Goal: Task Accomplishment & Management: Manage account settings

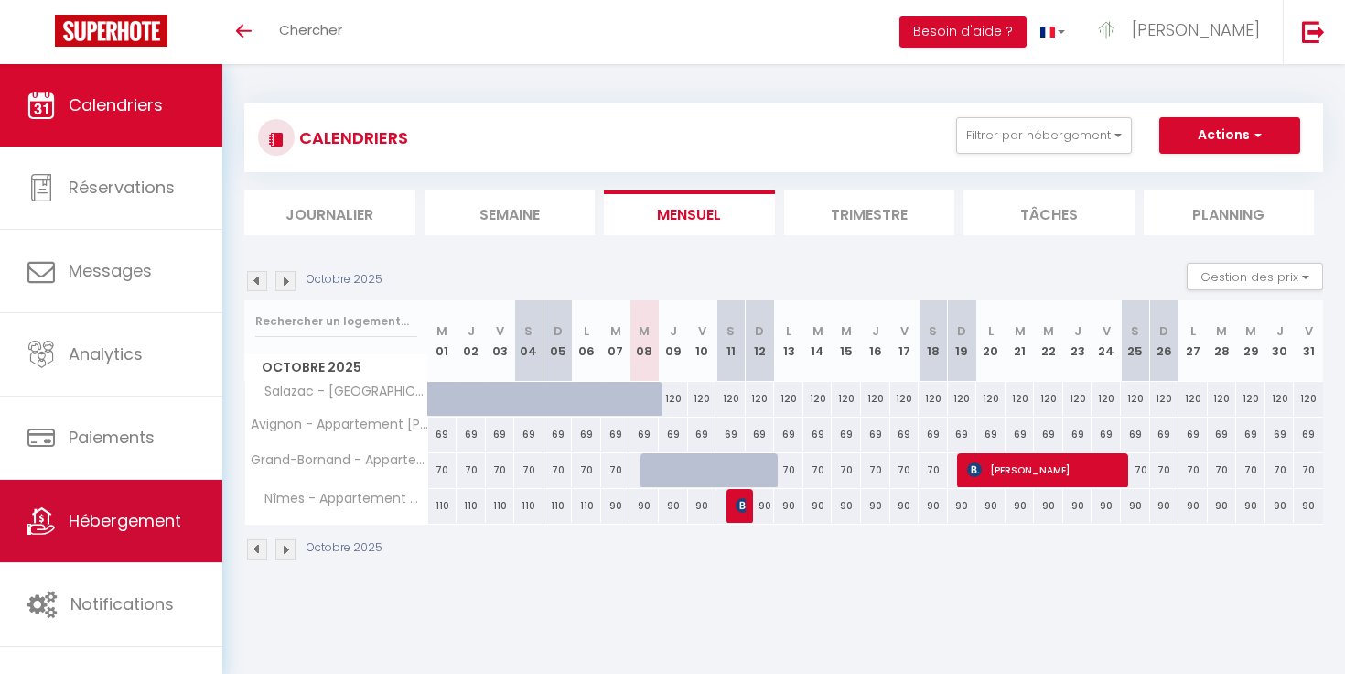
click at [102, 503] on link "Hébergement" at bounding box center [111, 521] width 222 height 82
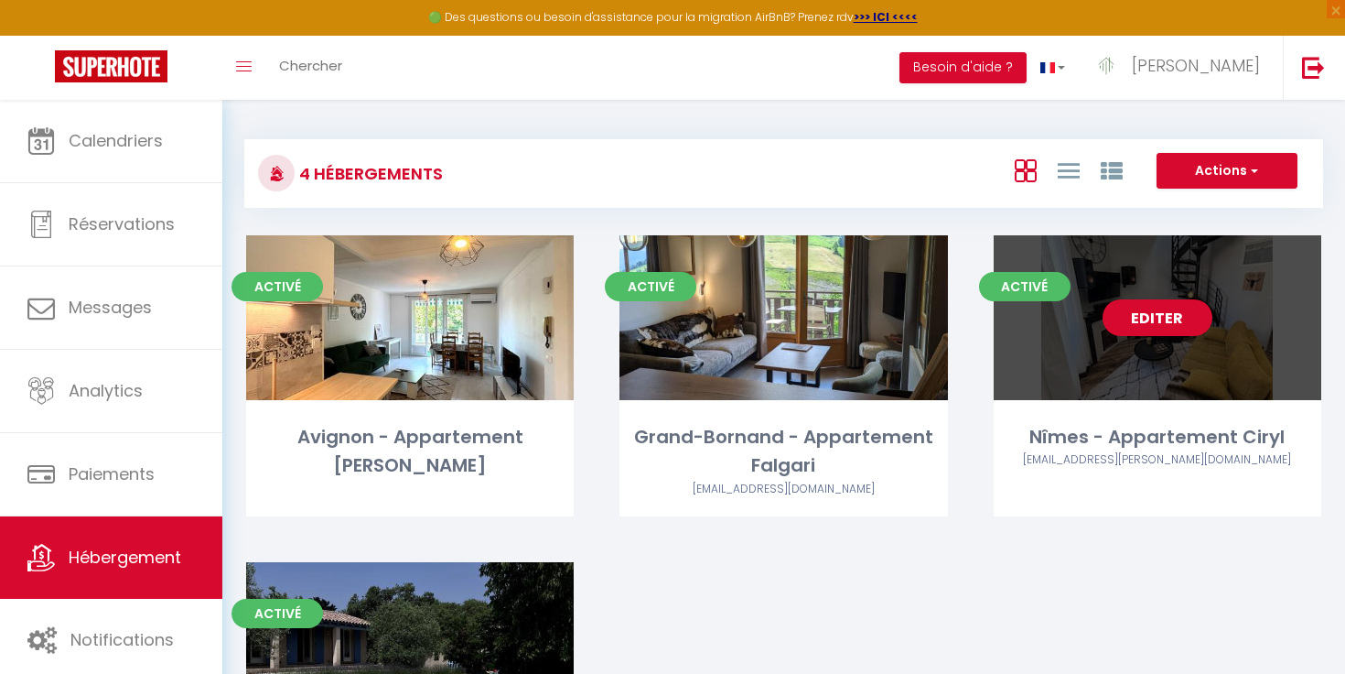
click at [1177, 310] on link "Editer" at bounding box center [1158, 317] width 110 height 37
click at [1146, 310] on link "Editer" at bounding box center [1158, 317] width 110 height 37
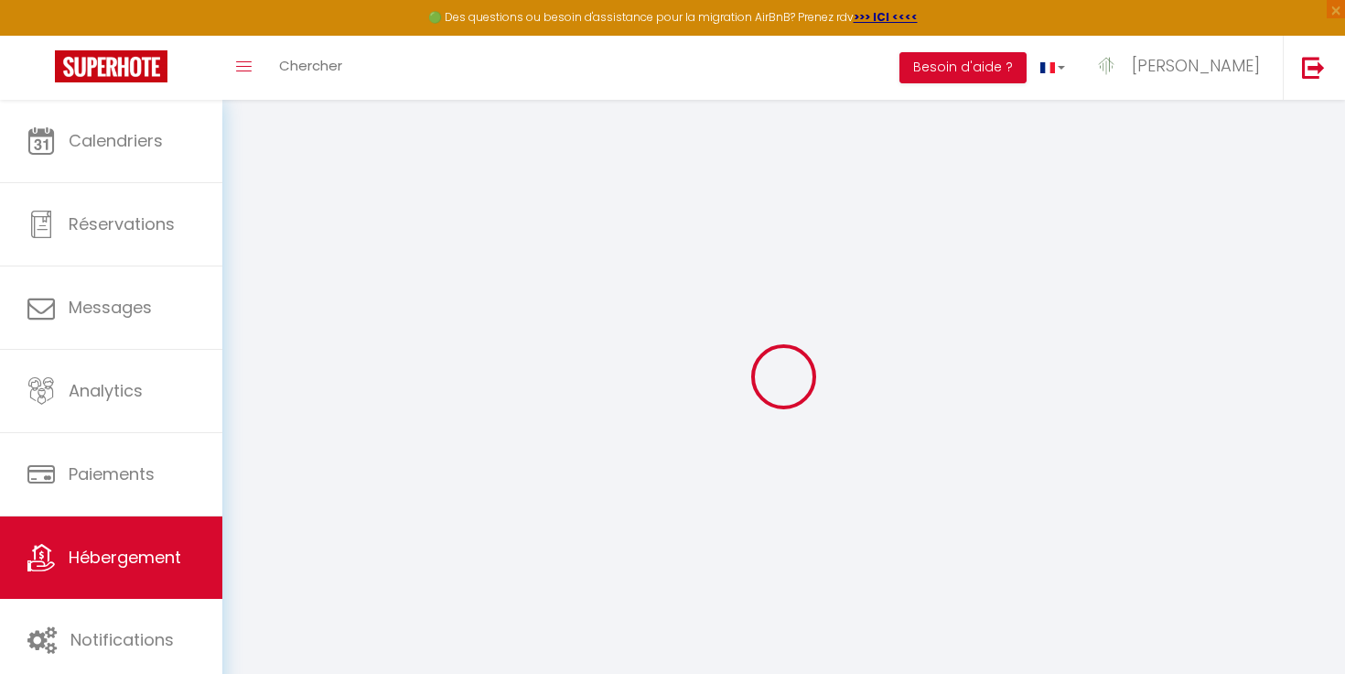
select select
checkbox input "false"
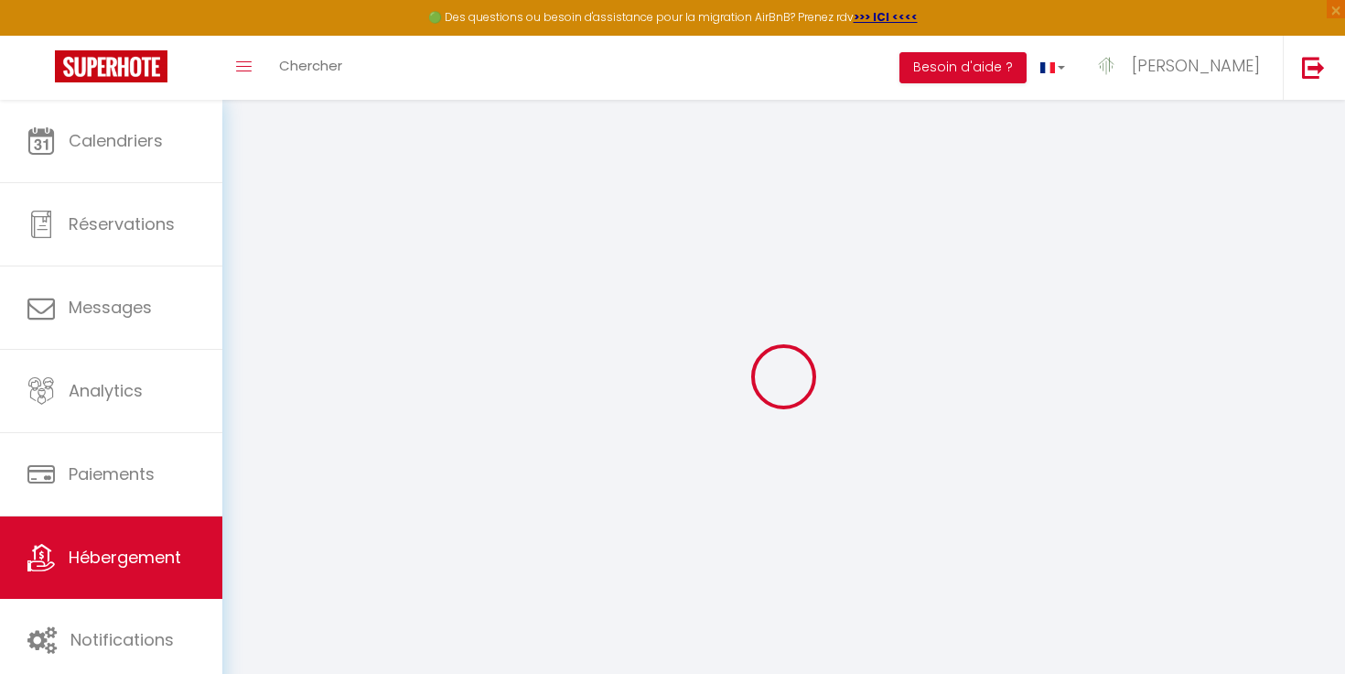
select select
checkbox input "false"
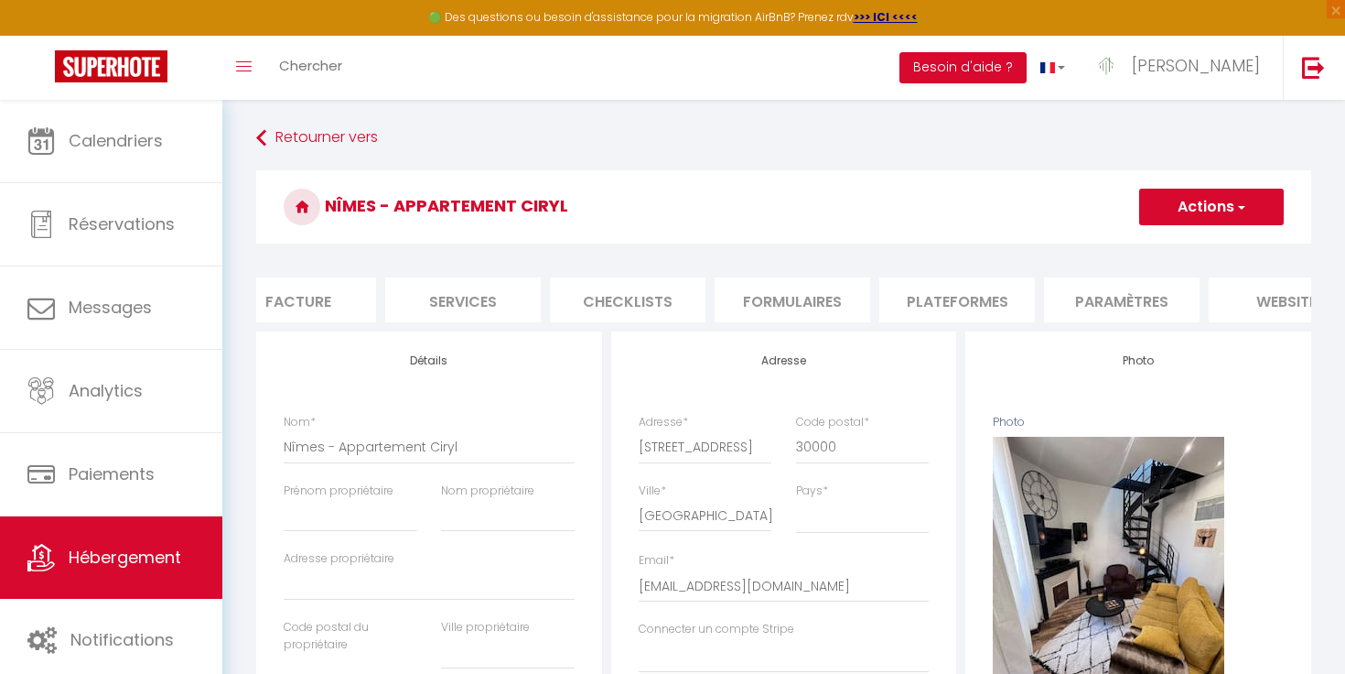
scroll to position [0, 592]
click at [904, 286] on li "Paramètres" at bounding box center [895, 299] width 156 height 45
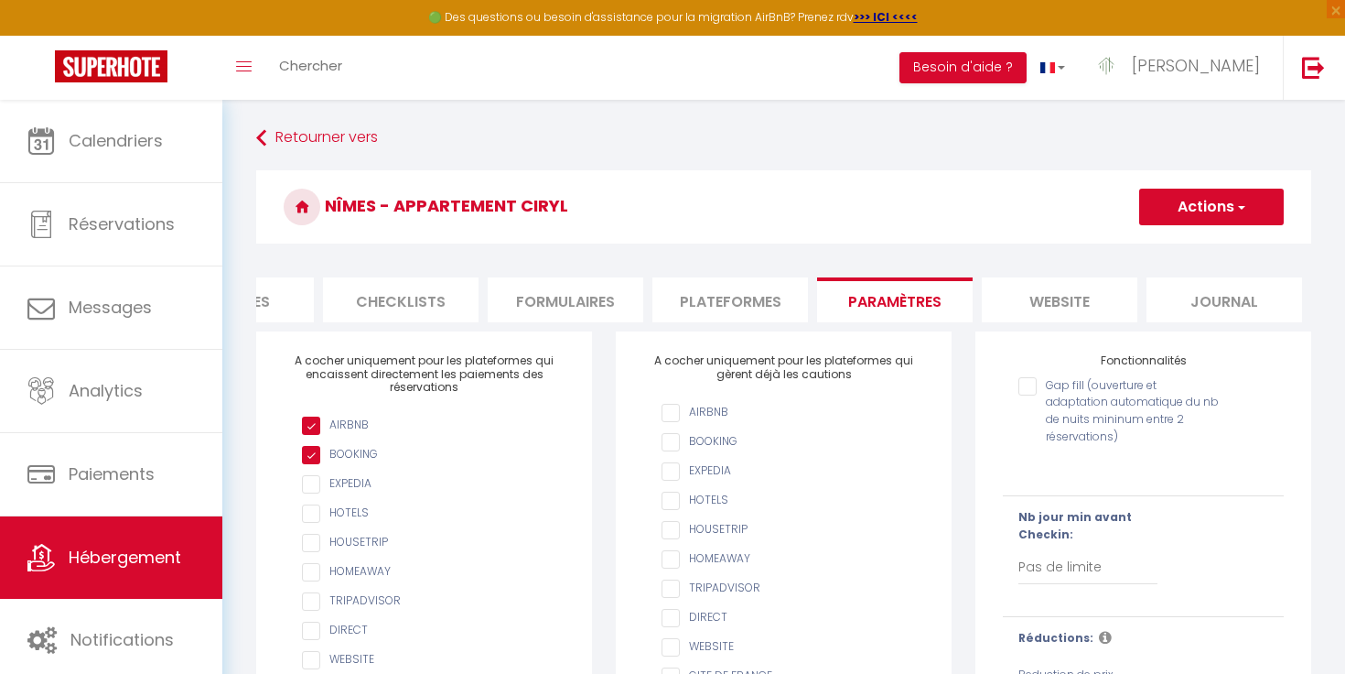
click at [745, 292] on li "Plateformes" at bounding box center [731, 299] width 156 height 45
select select
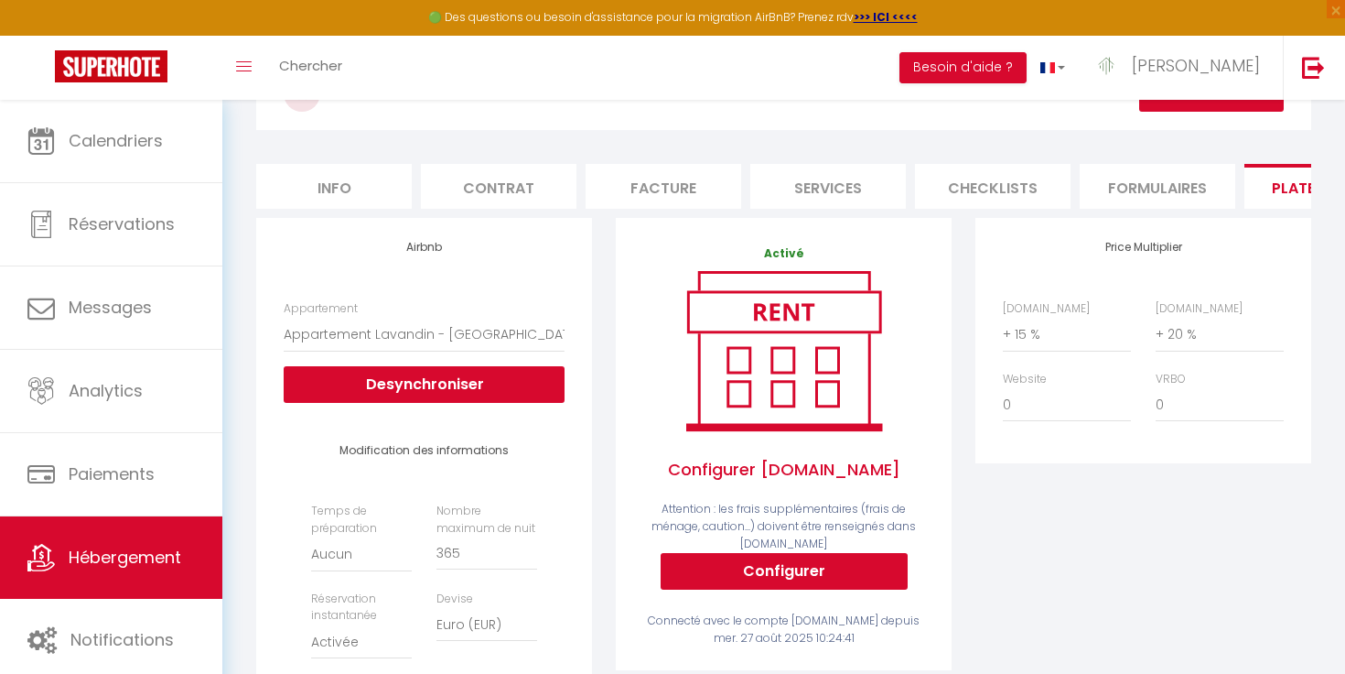
click at [332, 184] on li "Info" at bounding box center [334, 186] width 156 height 45
select select
checkbox input "false"
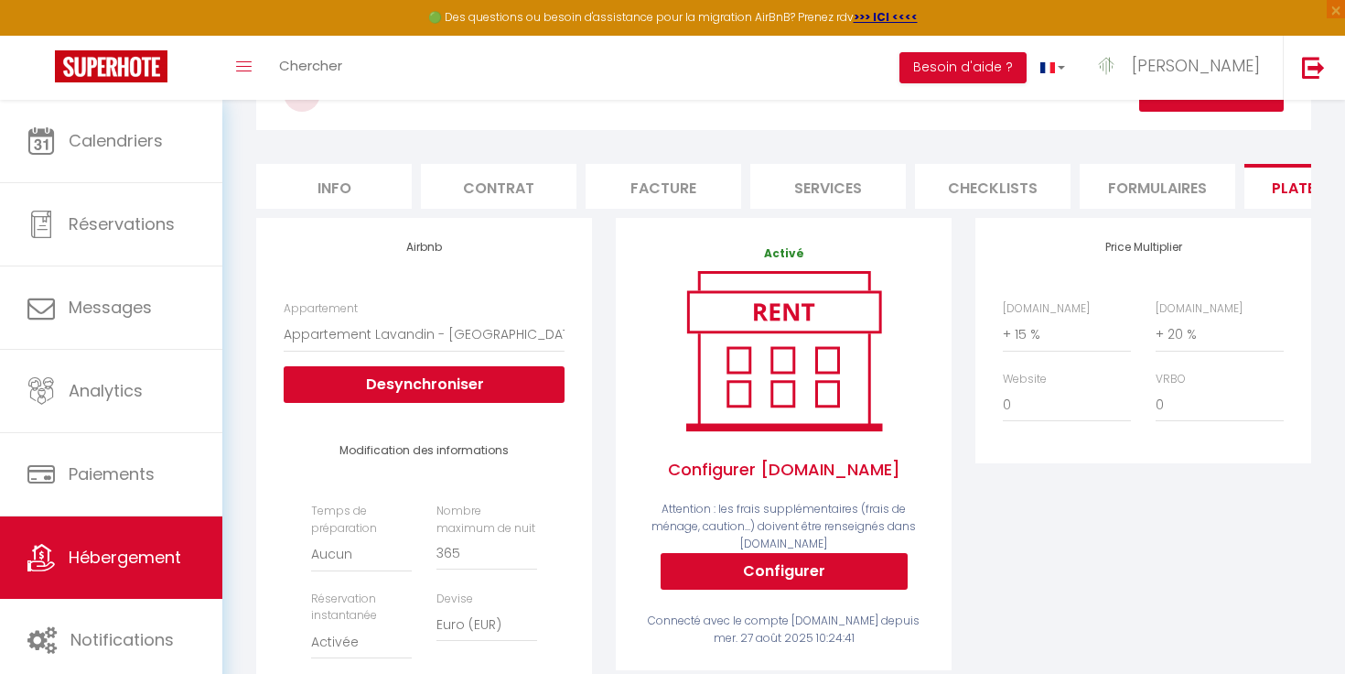
checkbox input "false"
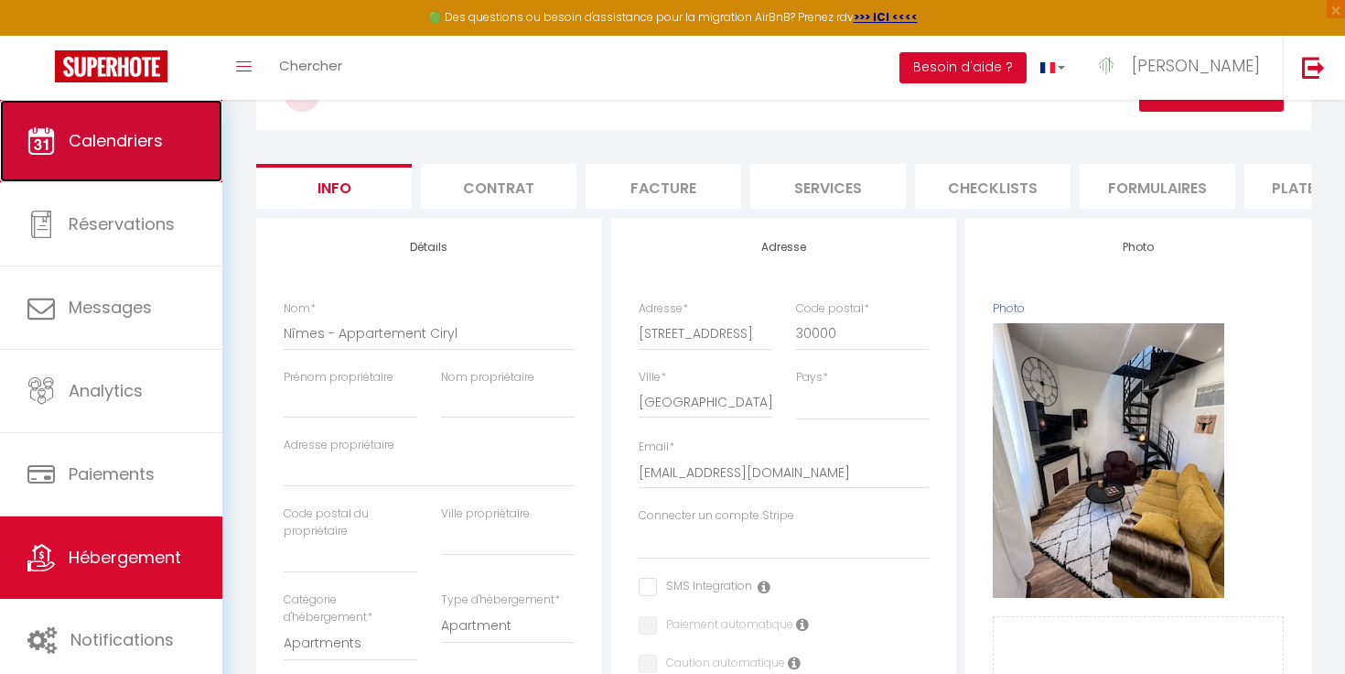
click at [117, 146] on span "Calendriers" at bounding box center [116, 140] width 94 height 23
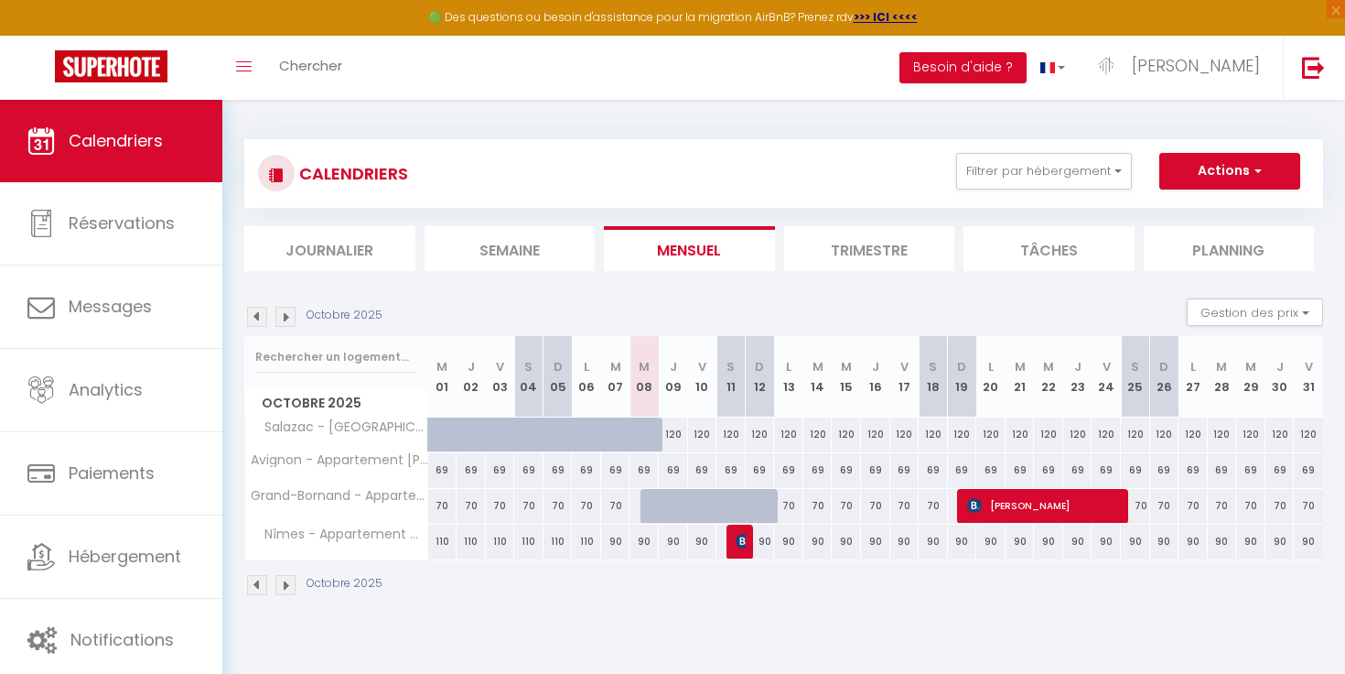
scroll to position [34, 0]
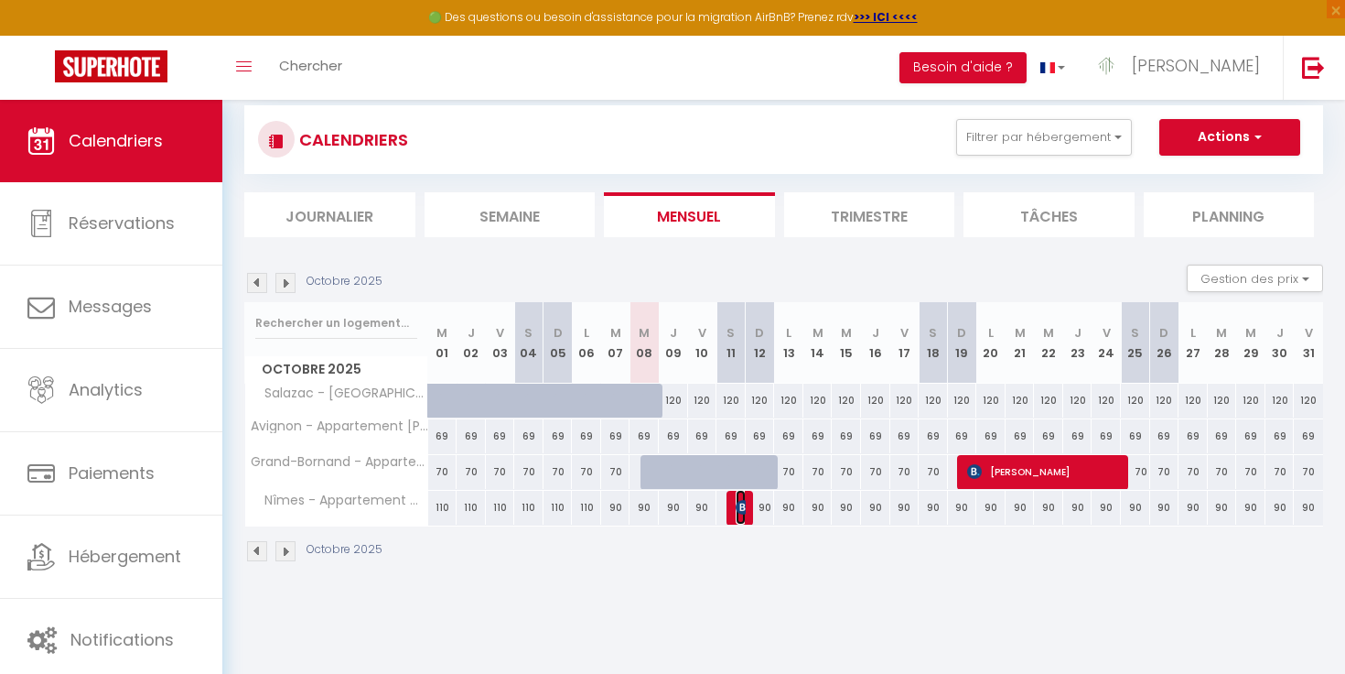
click at [742, 510] on img at bounding box center [743, 507] width 15 height 15
select select "OK"
select select "KO"
select select "0"
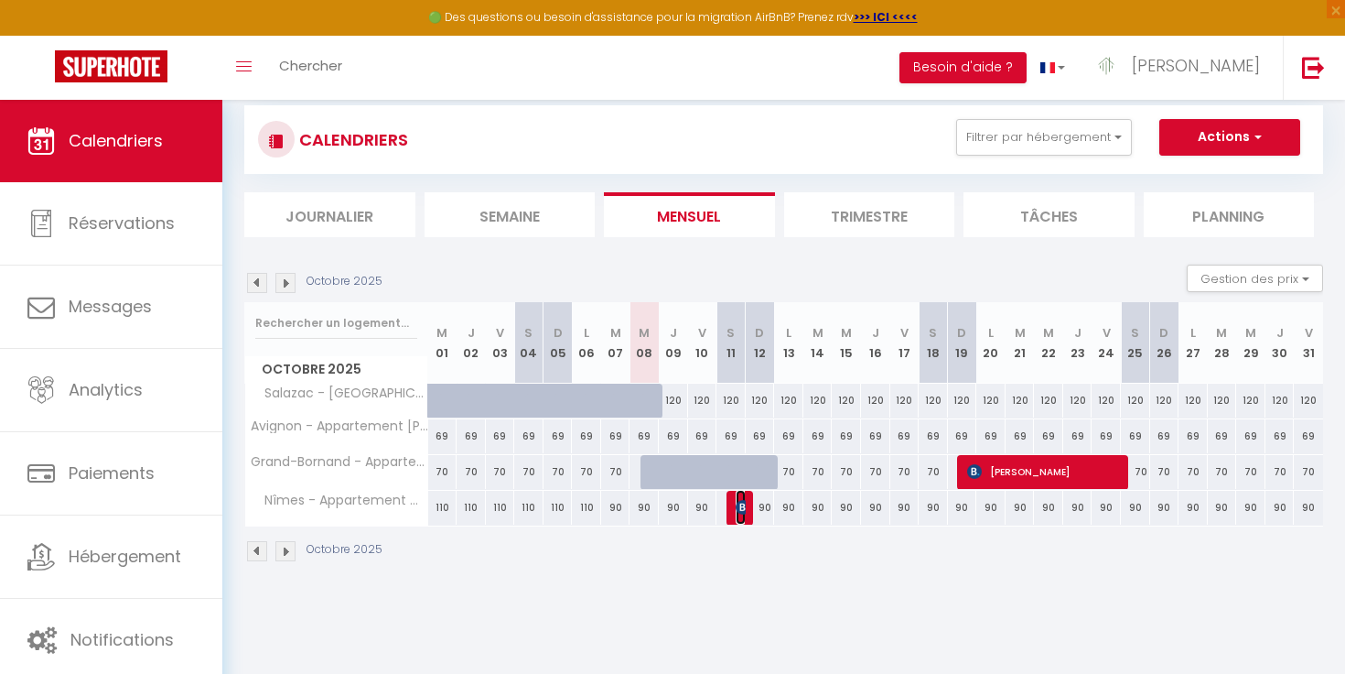
select select "1"
select select
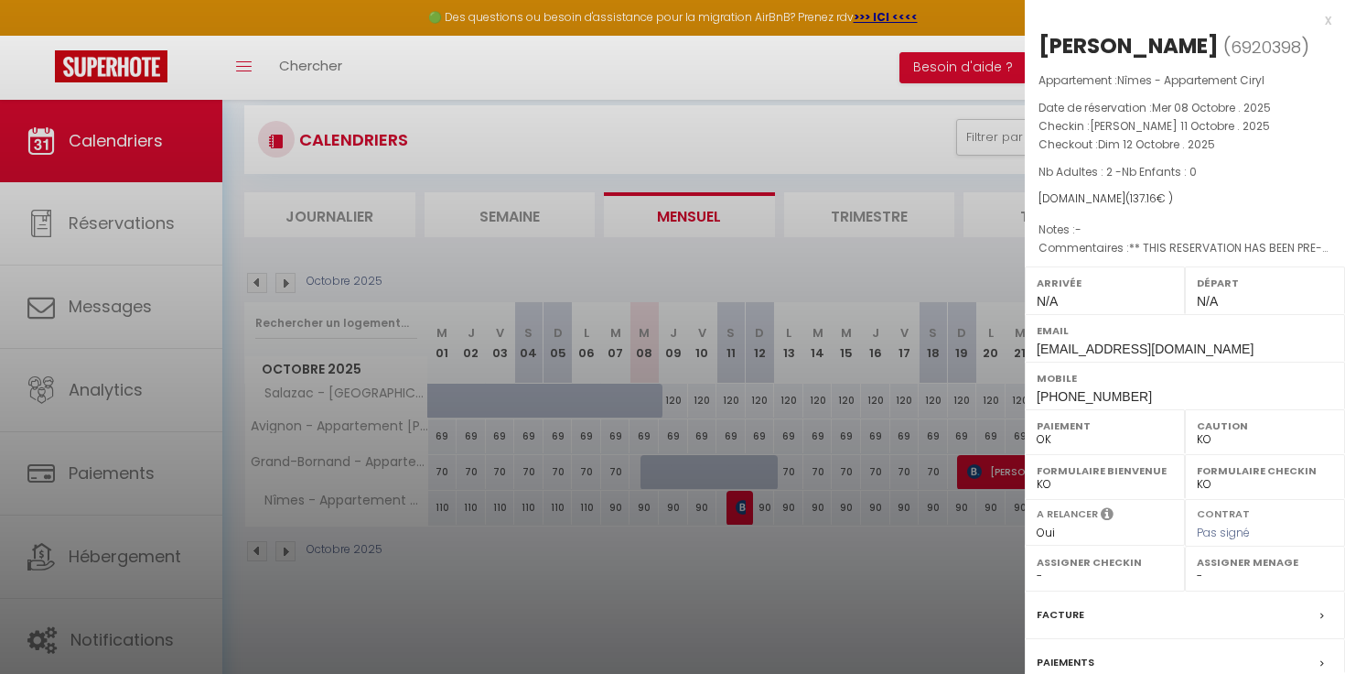
click at [739, 556] on div at bounding box center [672, 337] width 1345 height 674
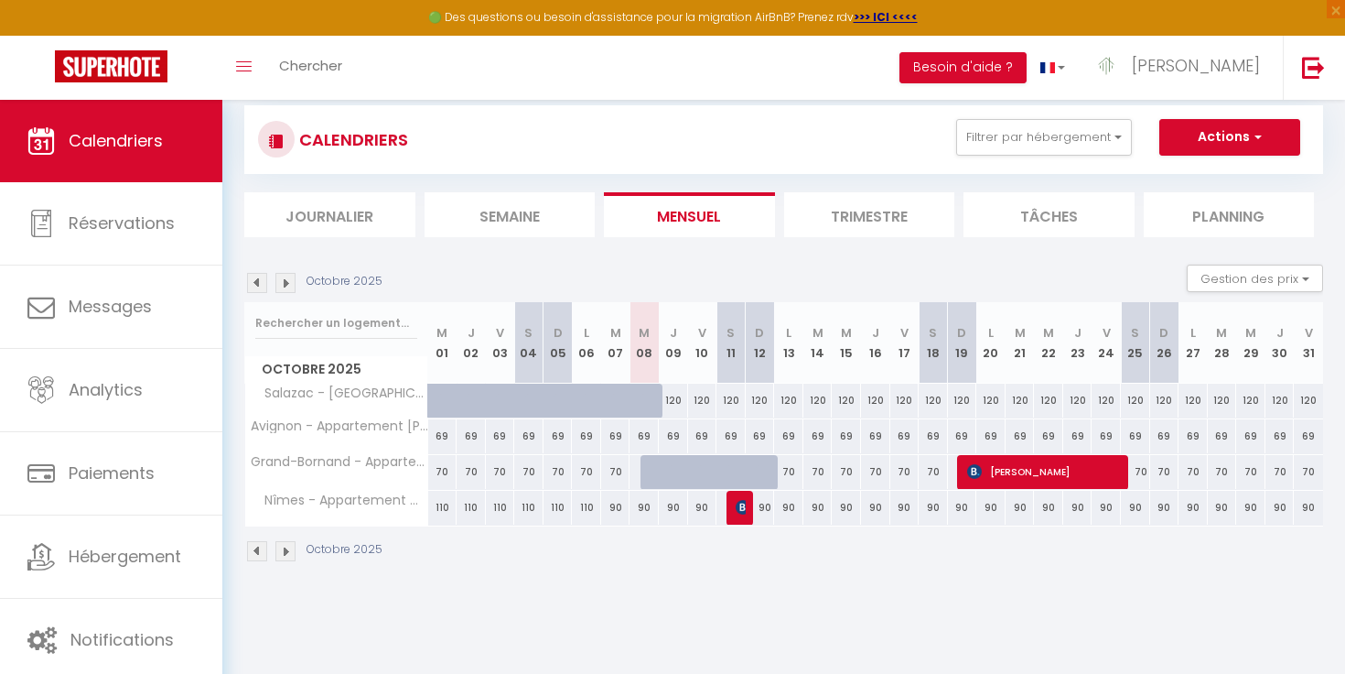
click at [766, 508] on div "90" at bounding box center [760, 508] width 29 height 34
type input "90"
type input "Dim 12 Octobre 2025"
type input "Lun 13 Octobre 2025"
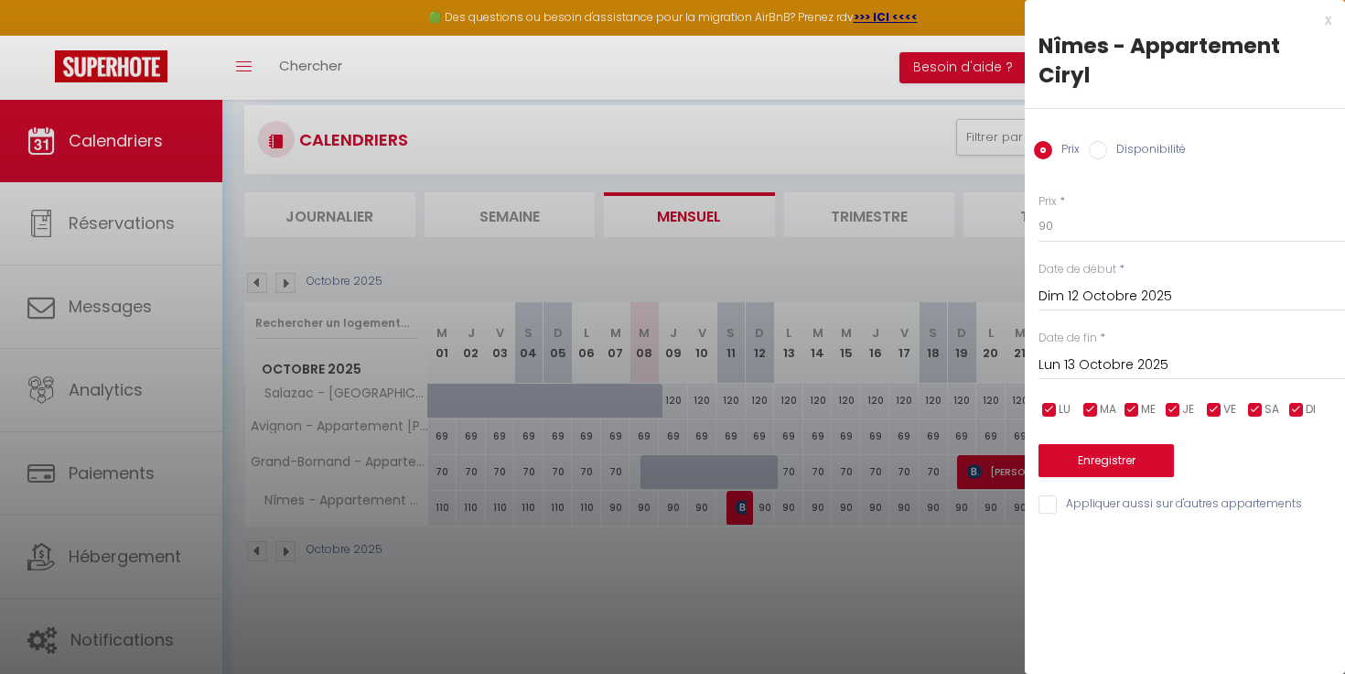
click at [766, 507] on div at bounding box center [672, 337] width 1345 height 674
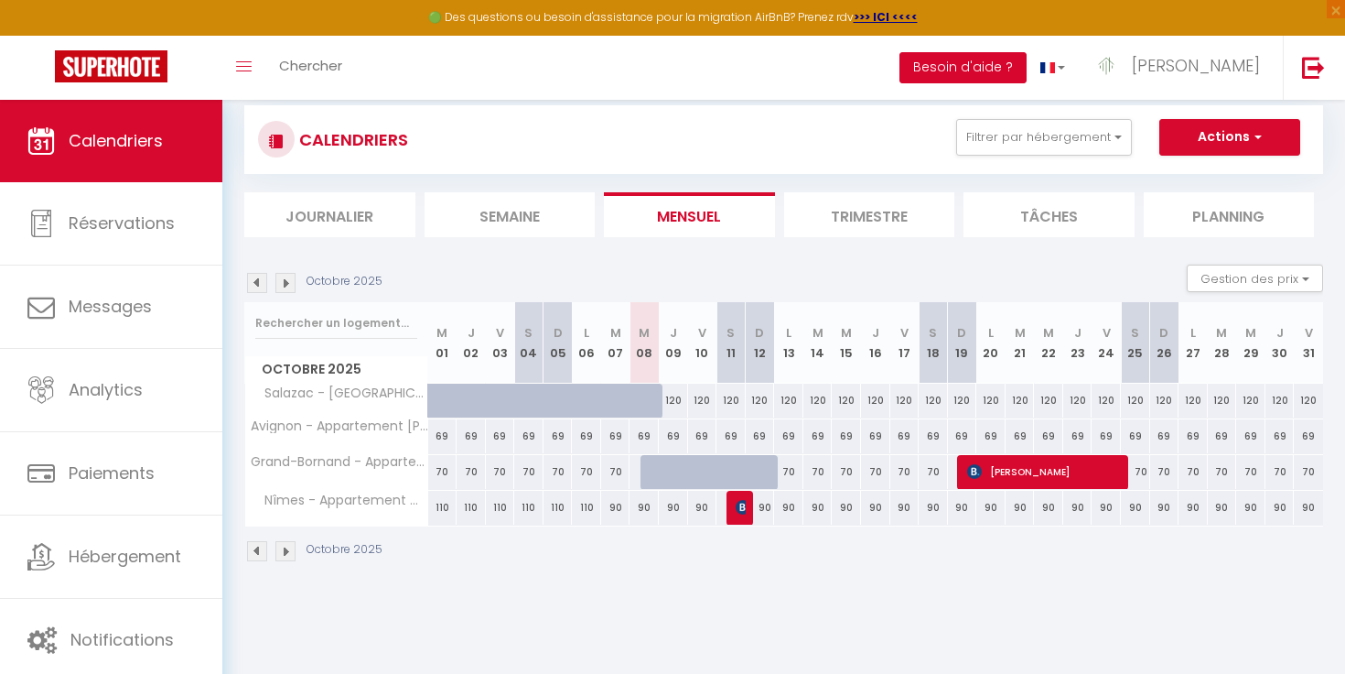
click at [1027, 74] on button "Besoin d'aide ?" at bounding box center [963, 67] width 127 height 31
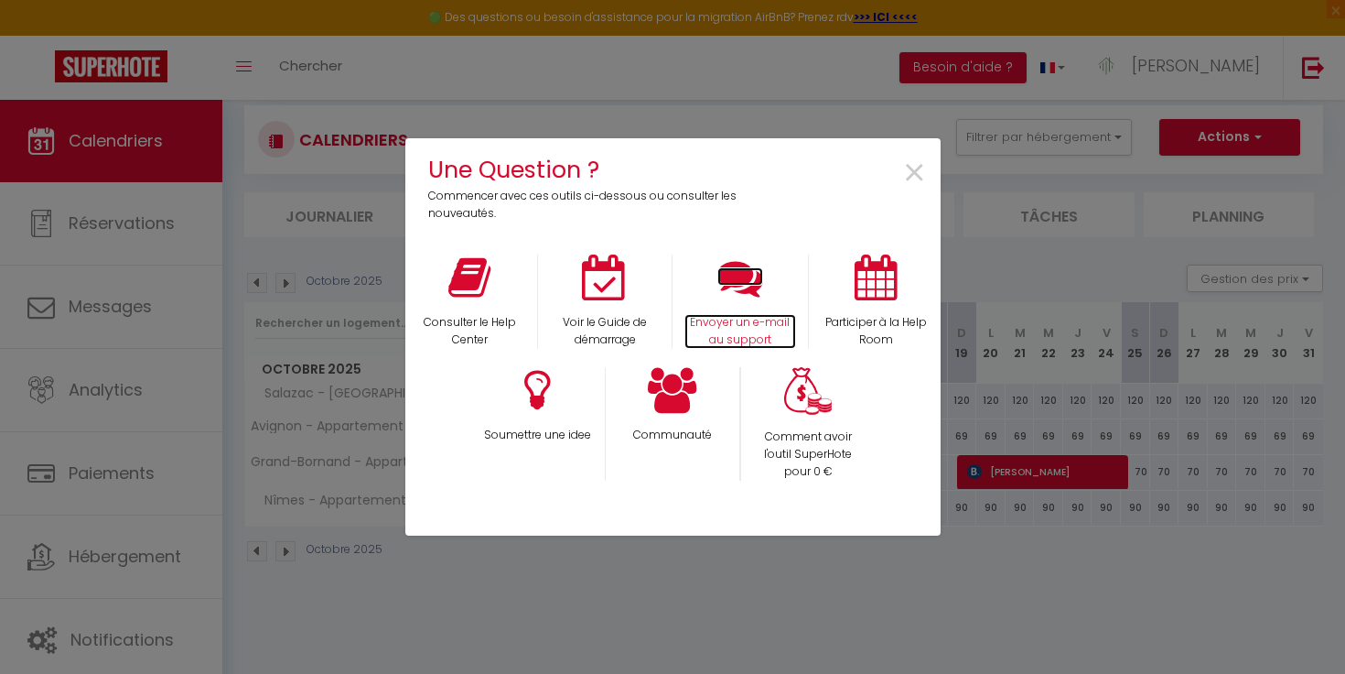
click at [737, 325] on p "Envoyer un e-mail au support" at bounding box center [741, 331] width 112 height 35
click at [915, 175] on span "×" at bounding box center [914, 174] width 25 height 58
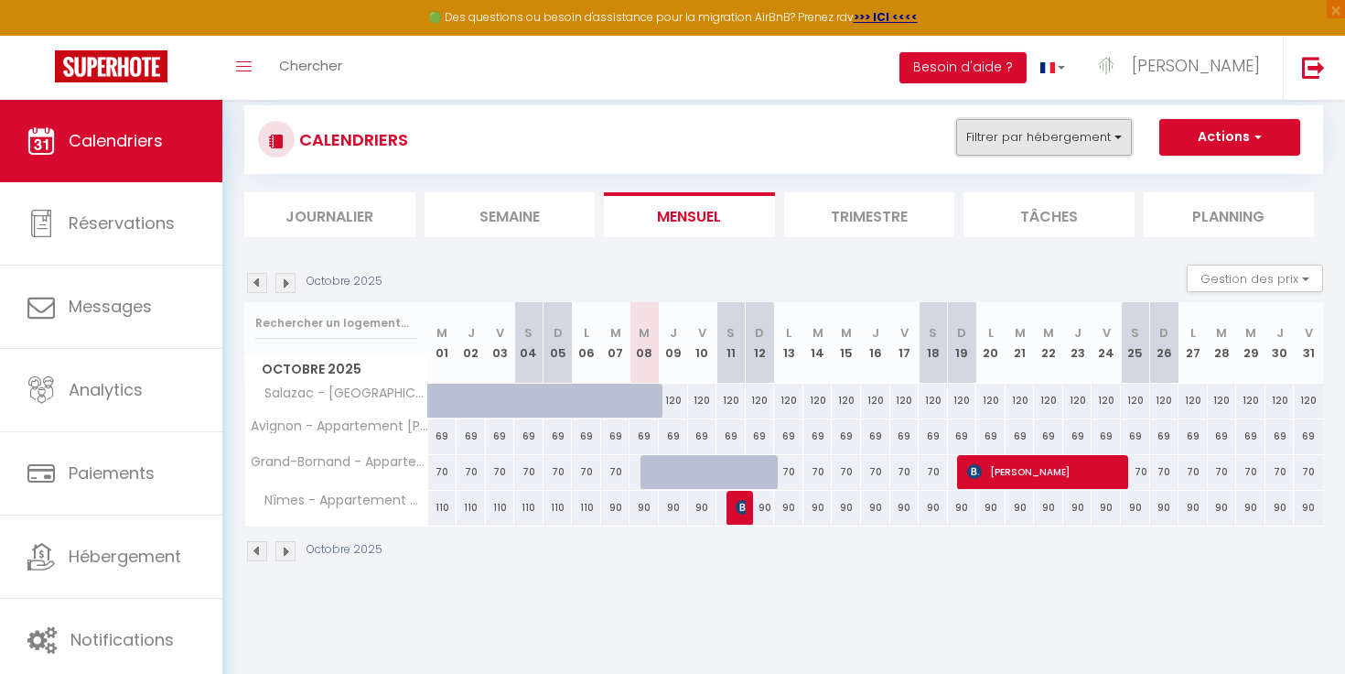
click at [1090, 139] on button "Filtrer par hébergement" at bounding box center [1044, 137] width 176 height 37
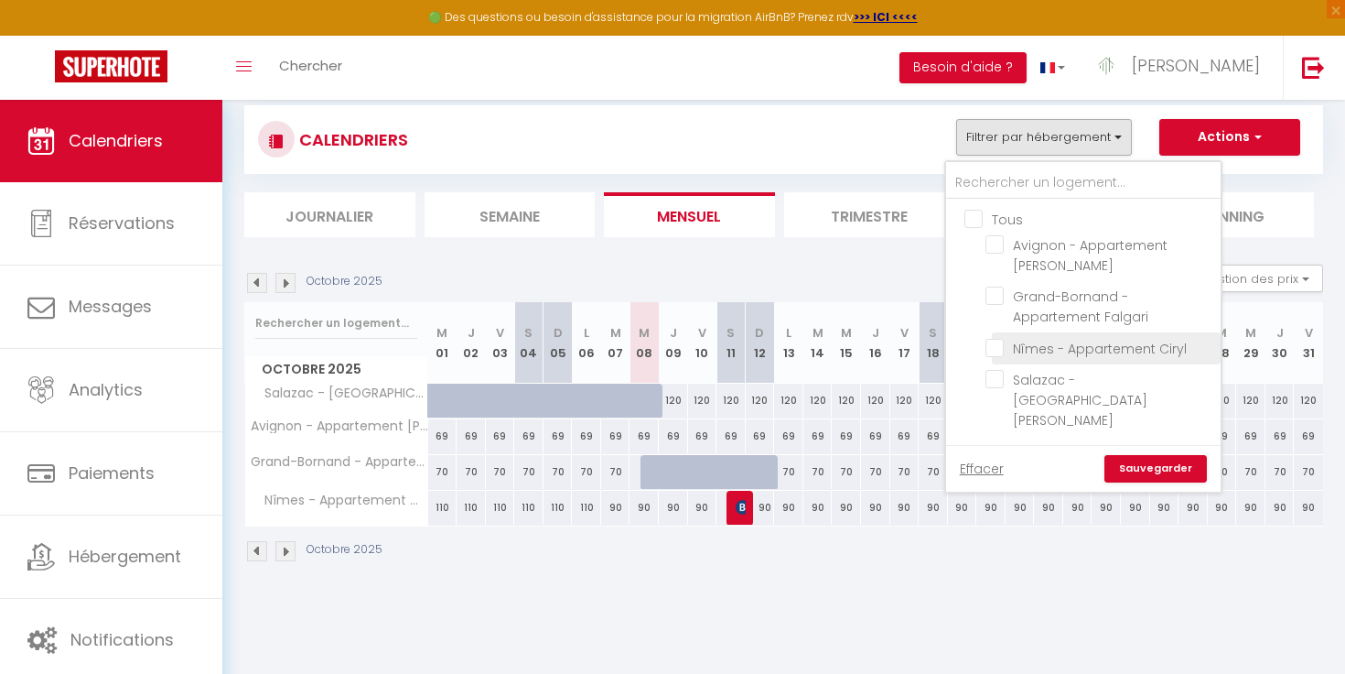
click at [1024, 341] on input "Nîmes - Appartement Ciryl" at bounding box center [1100, 347] width 229 height 18
checkbox input "true"
checkbox input "false"
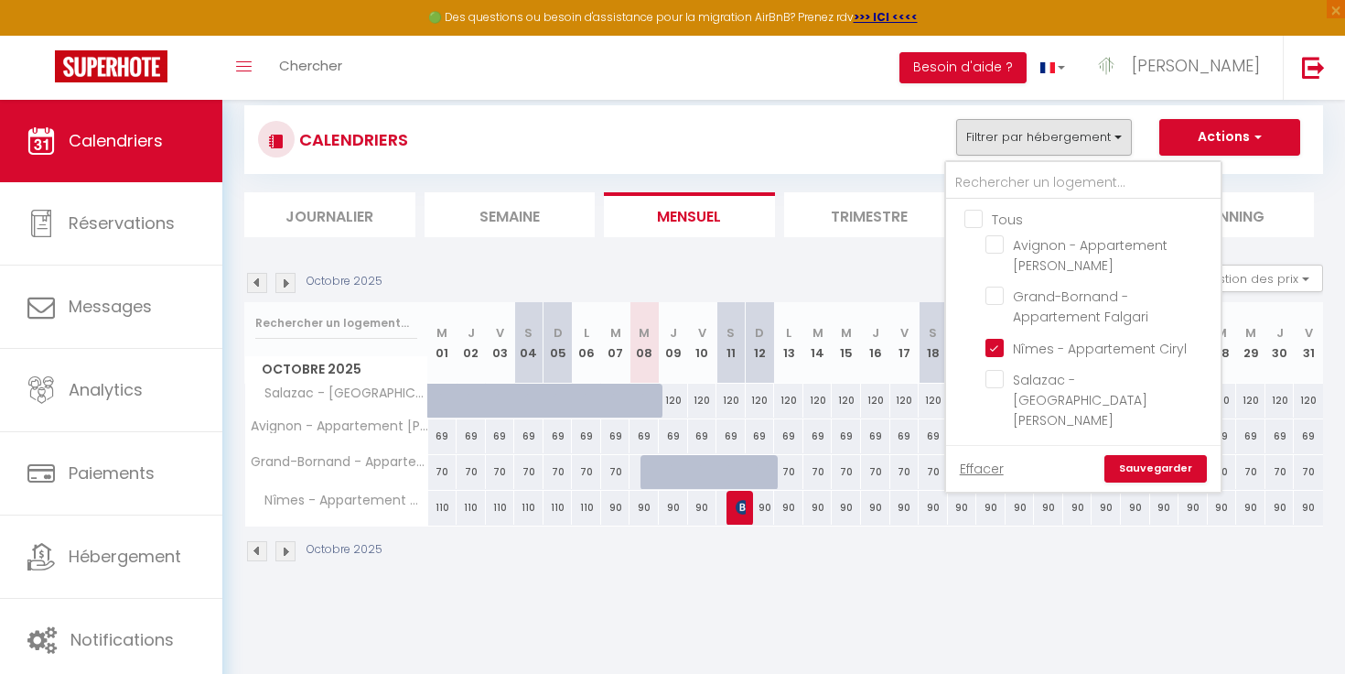
click at [1143, 455] on link "Sauvegarder" at bounding box center [1156, 468] width 103 height 27
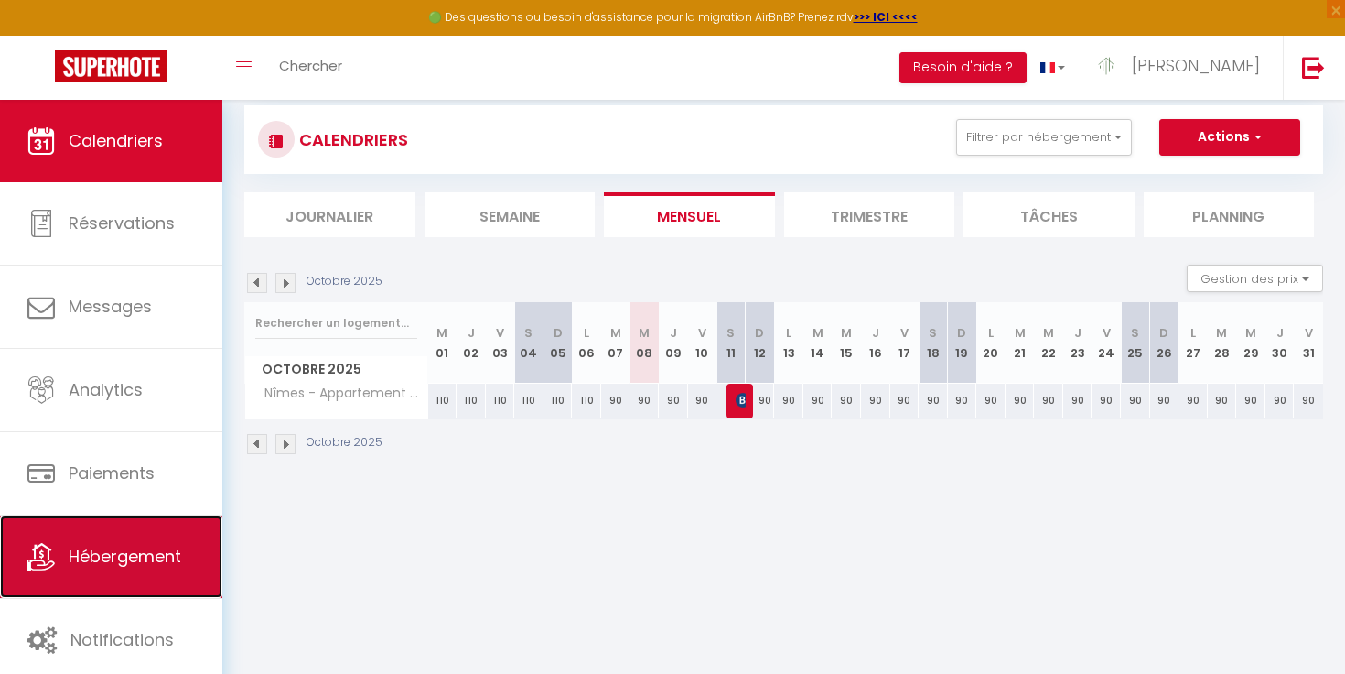
click at [103, 564] on span "Hébergement" at bounding box center [125, 556] width 113 height 23
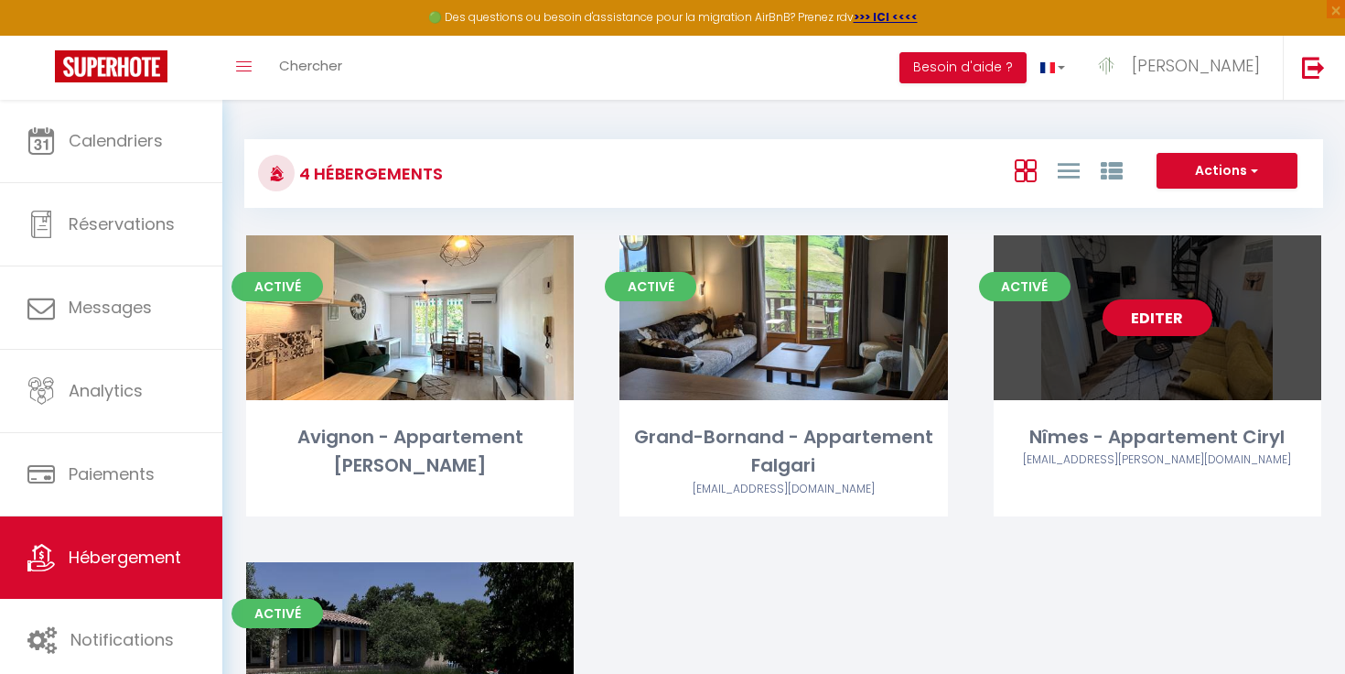
click at [1157, 297] on div "Editer" at bounding box center [1158, 317] width 328 height 165
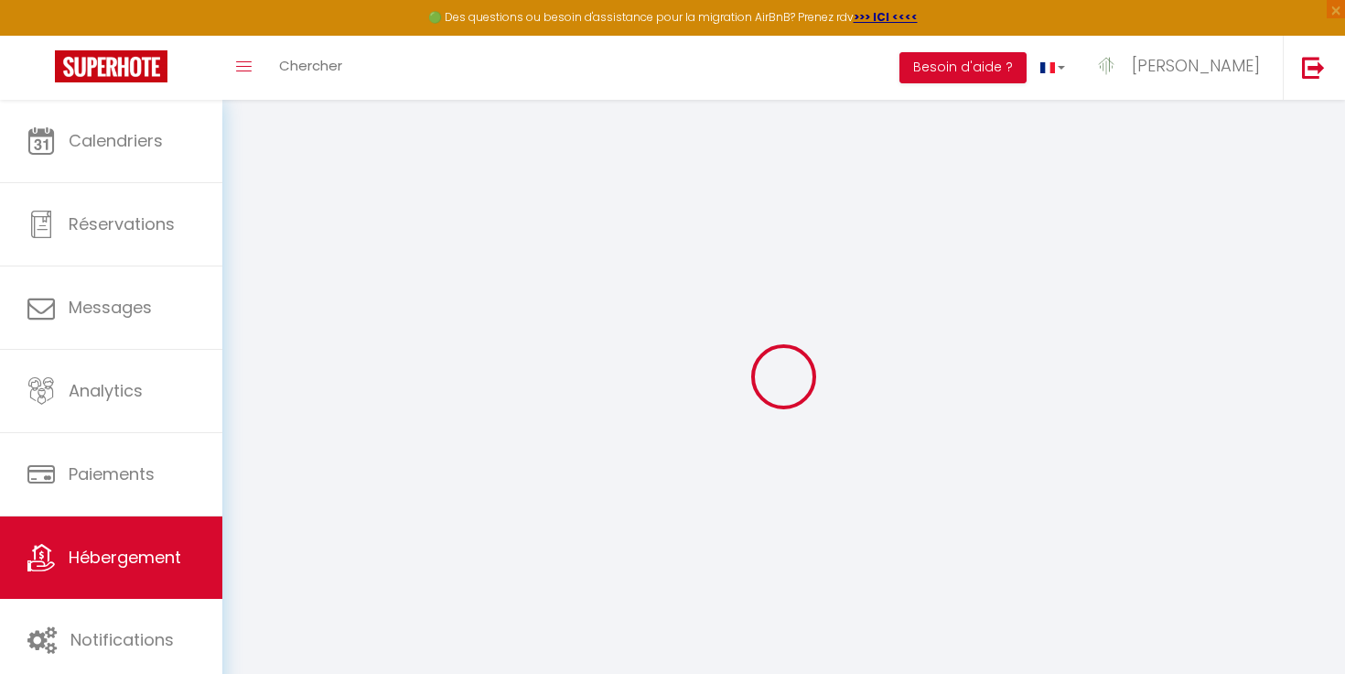
select select "+ 15 %"
select select "+ 20 %"
select select
checkbox input "false"
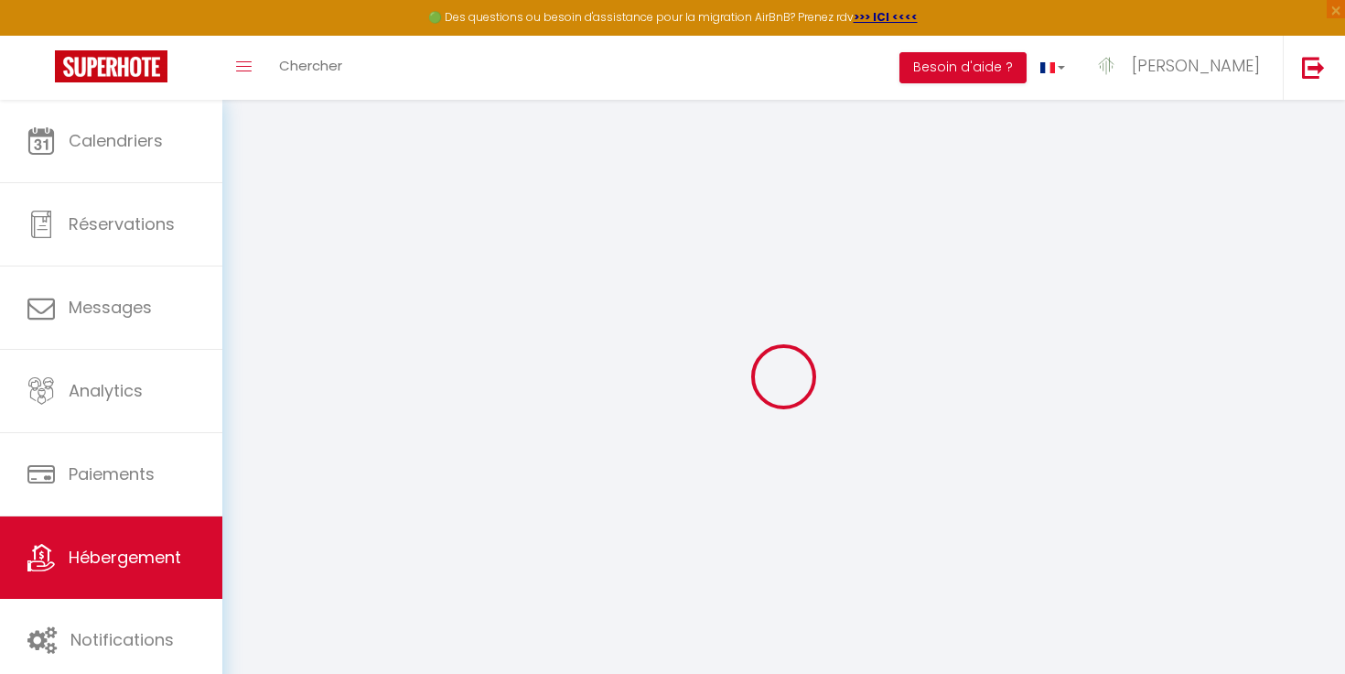
checkbox input "false"
select select "EUR"
select select
select select "16105-1491226470942069062"
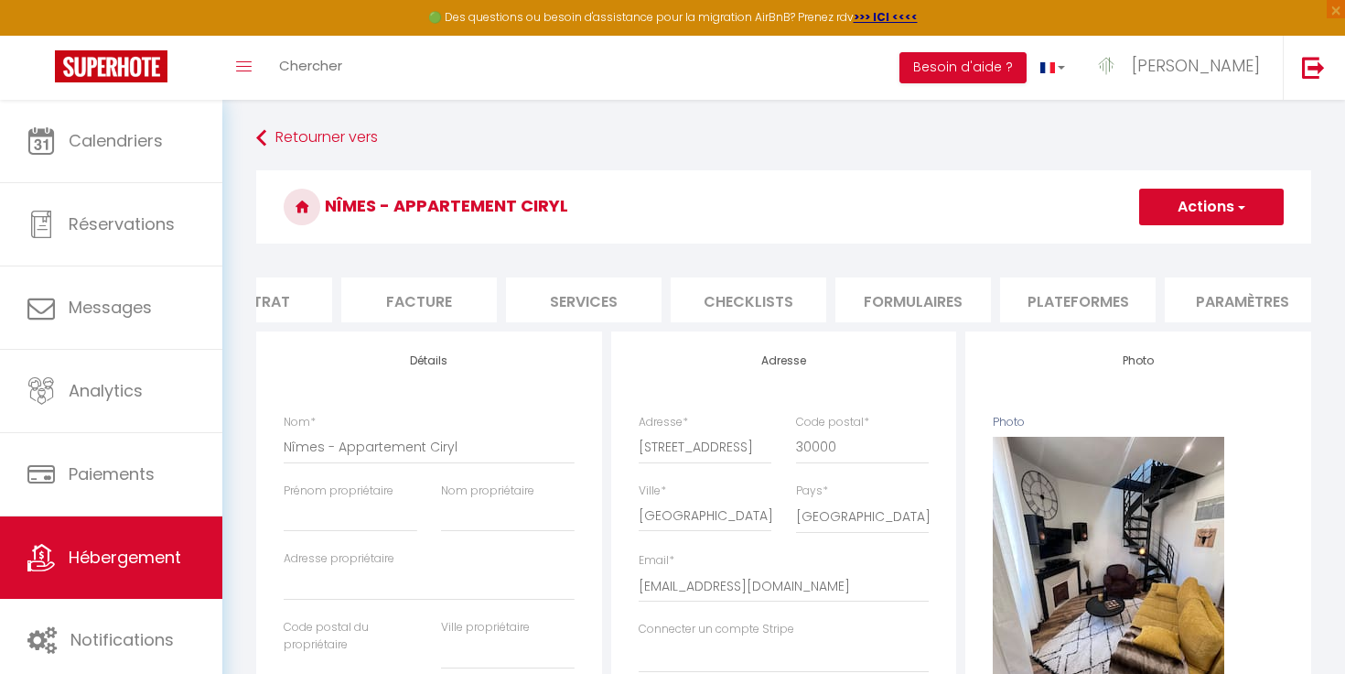
scroll to position [0, 416]
click at [937, 296] on li "Plateformes" at bounding box center [906, 299] width 156 height 45
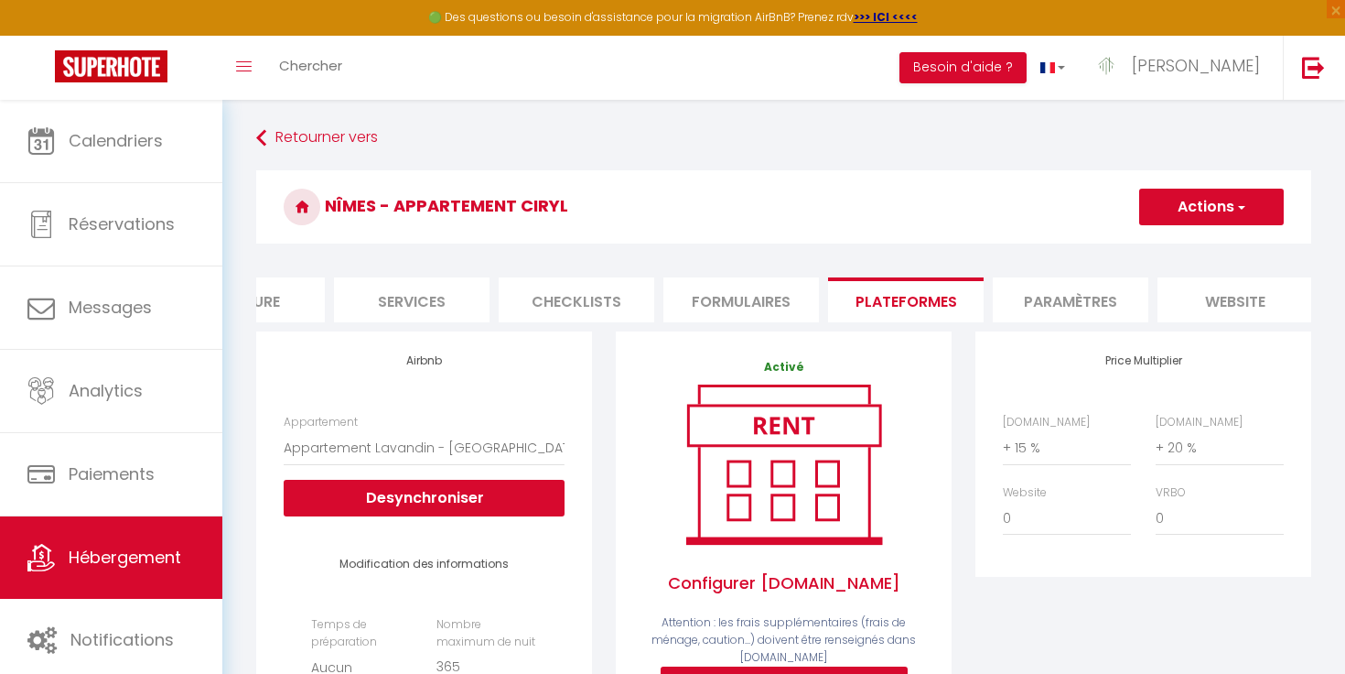
select select
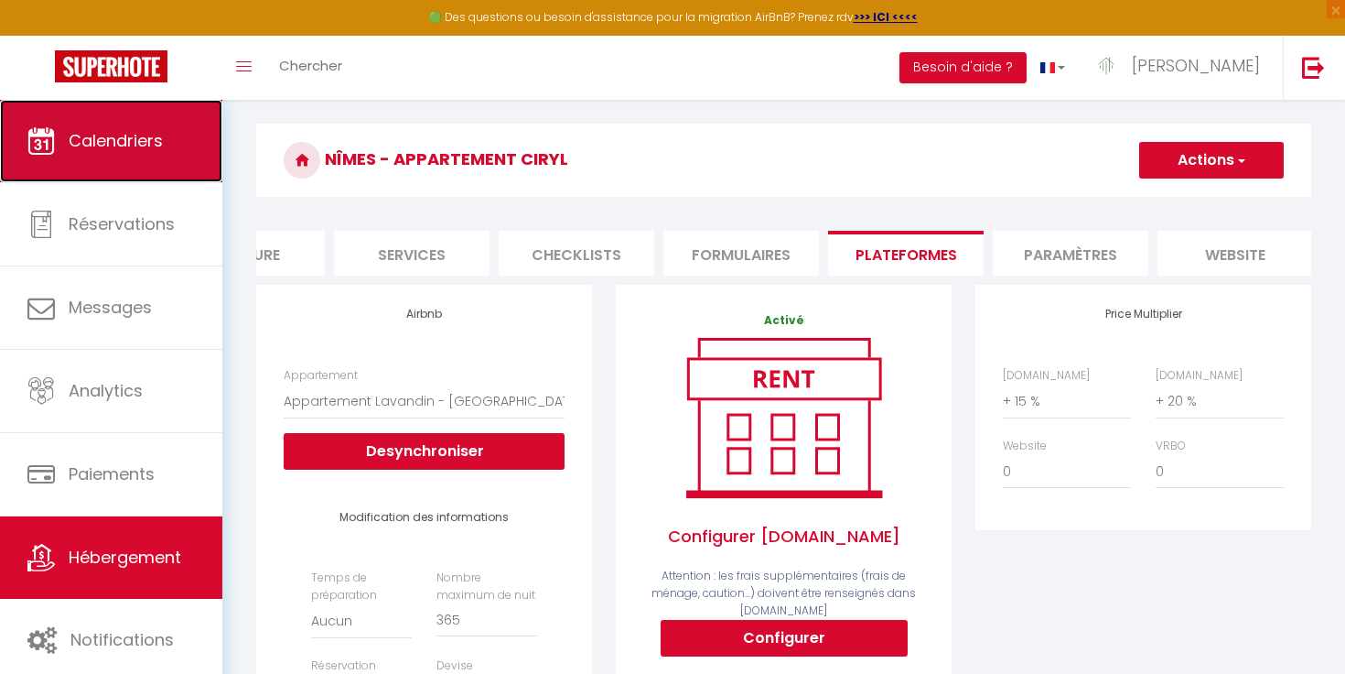
click at [151, 158] on link "Calendriers" at bounding box center [111, 141] width 222 height 82
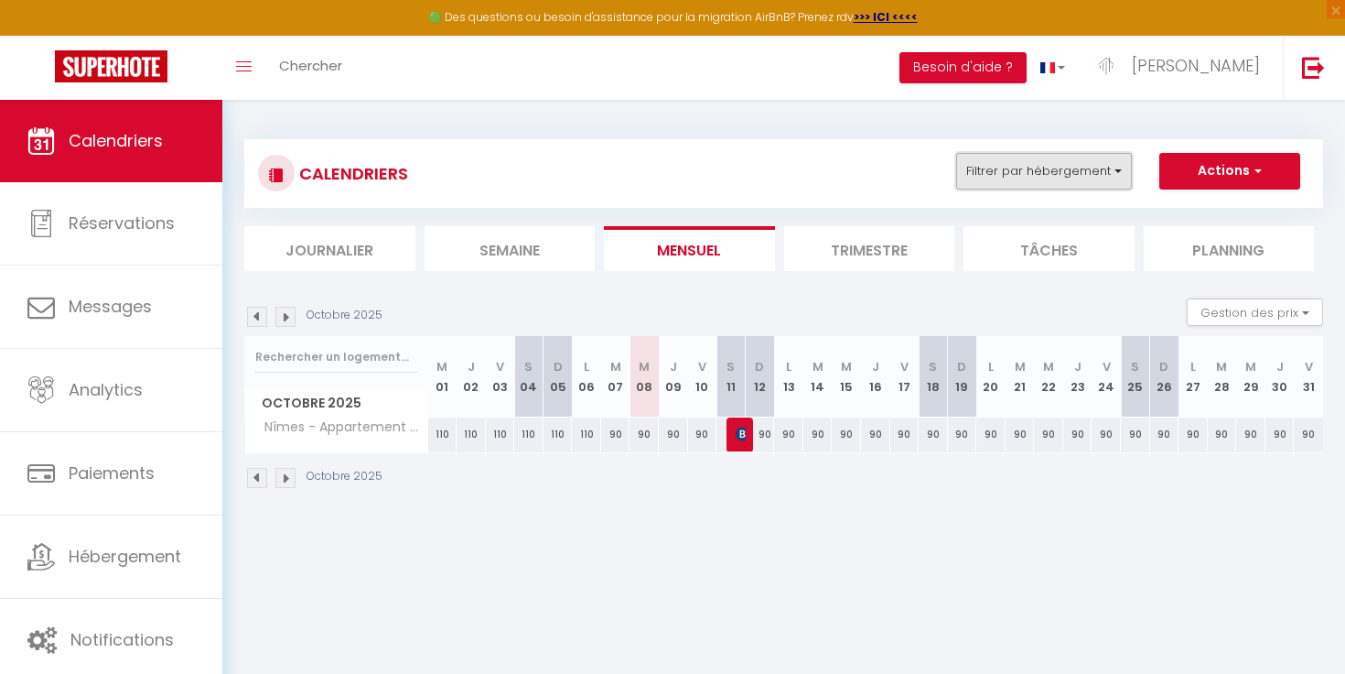
click at [1083, 156] on button "Filtrer par hébergement" at bounding box center [1044, 171] width 176 height 37
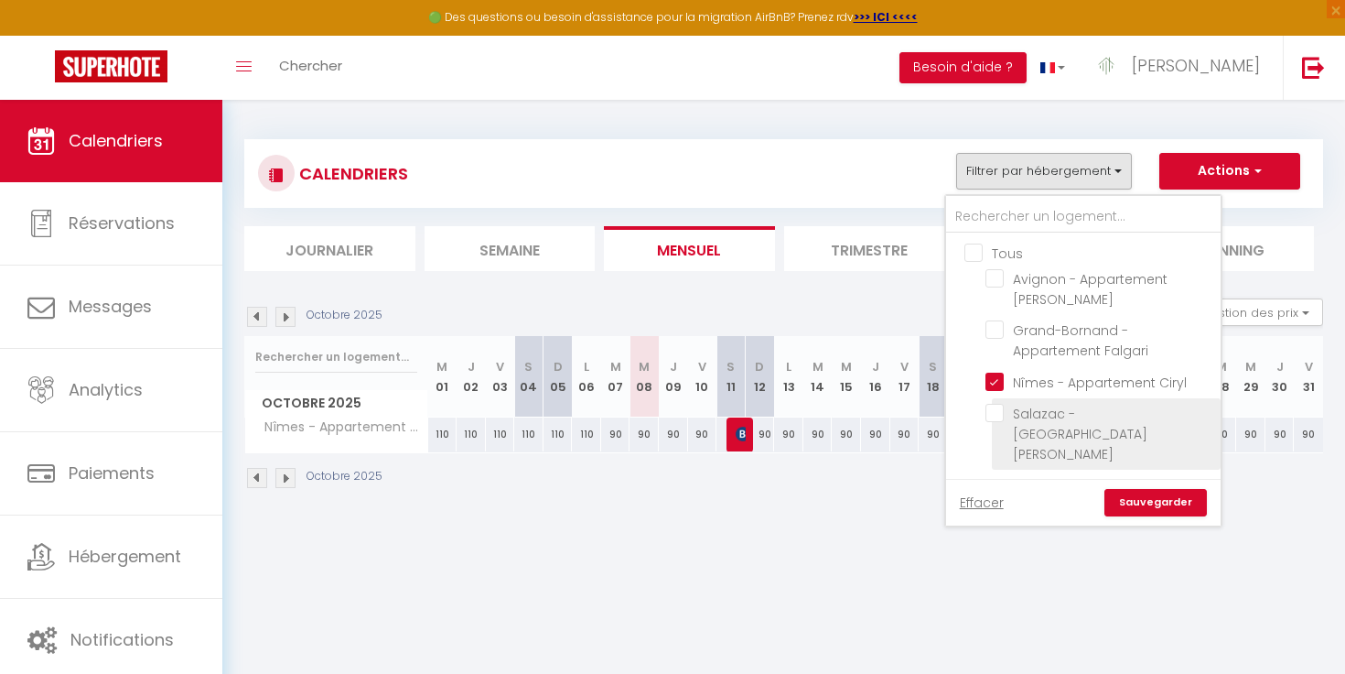
click at [987, 415] on input "Salazac - [GEOGRAPHIC_DATA][PERSON_NAME]" at bounding box center [1100, 413] width 229 height 18
checkbox input "true"
checkbox input "false"
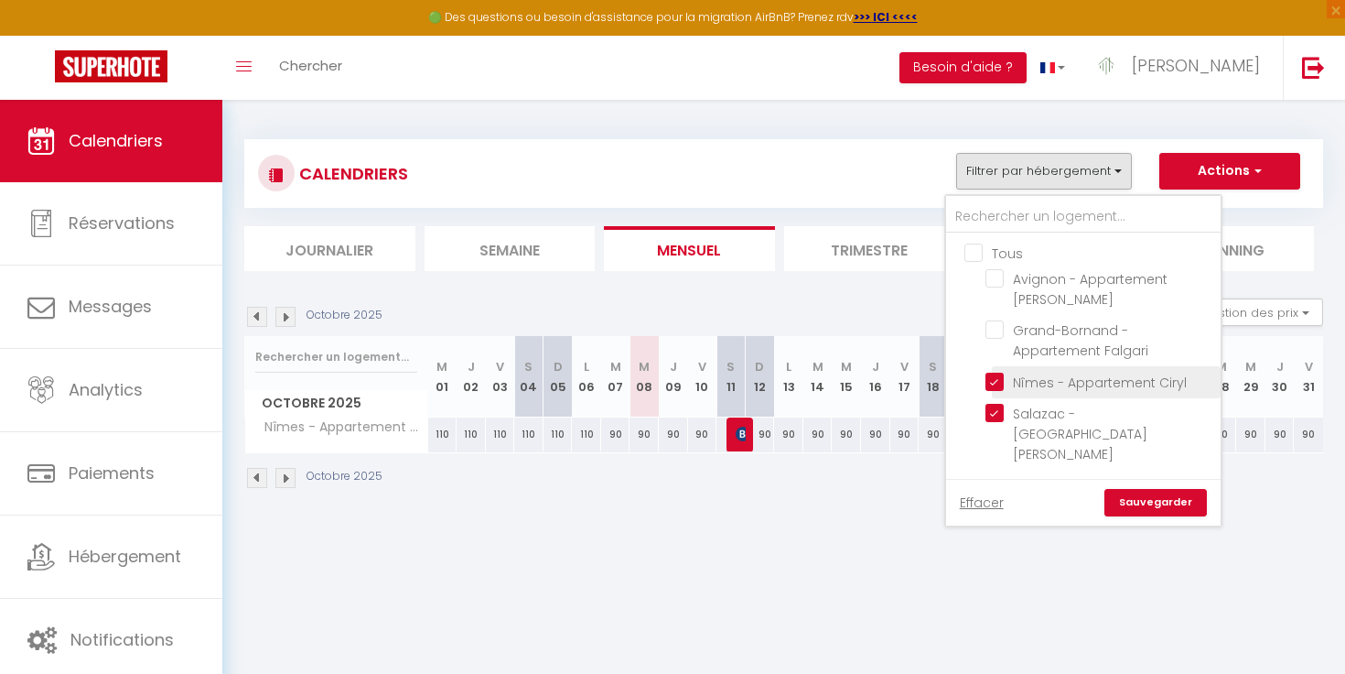
click at [989, 386] on input "Nîmes - Appartement Ciryl" at bounding box center [1100, 381] width 229 height 18
checkbox input "false"
click at [1131, 489] on link "Sauvegarder" at bounding box center [1156, 502] width 103 height 27
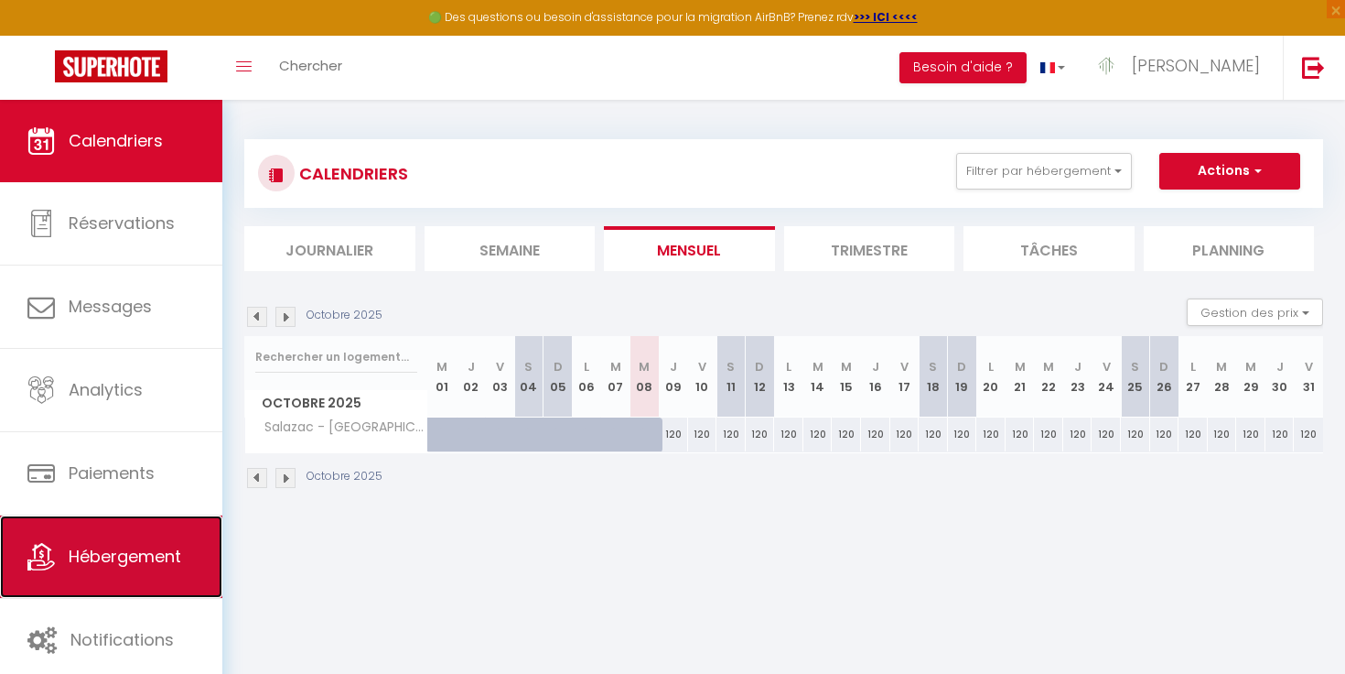
click at [92, 576] on link "Hébergement" at bounding box center [111, 556] width 222 height 82
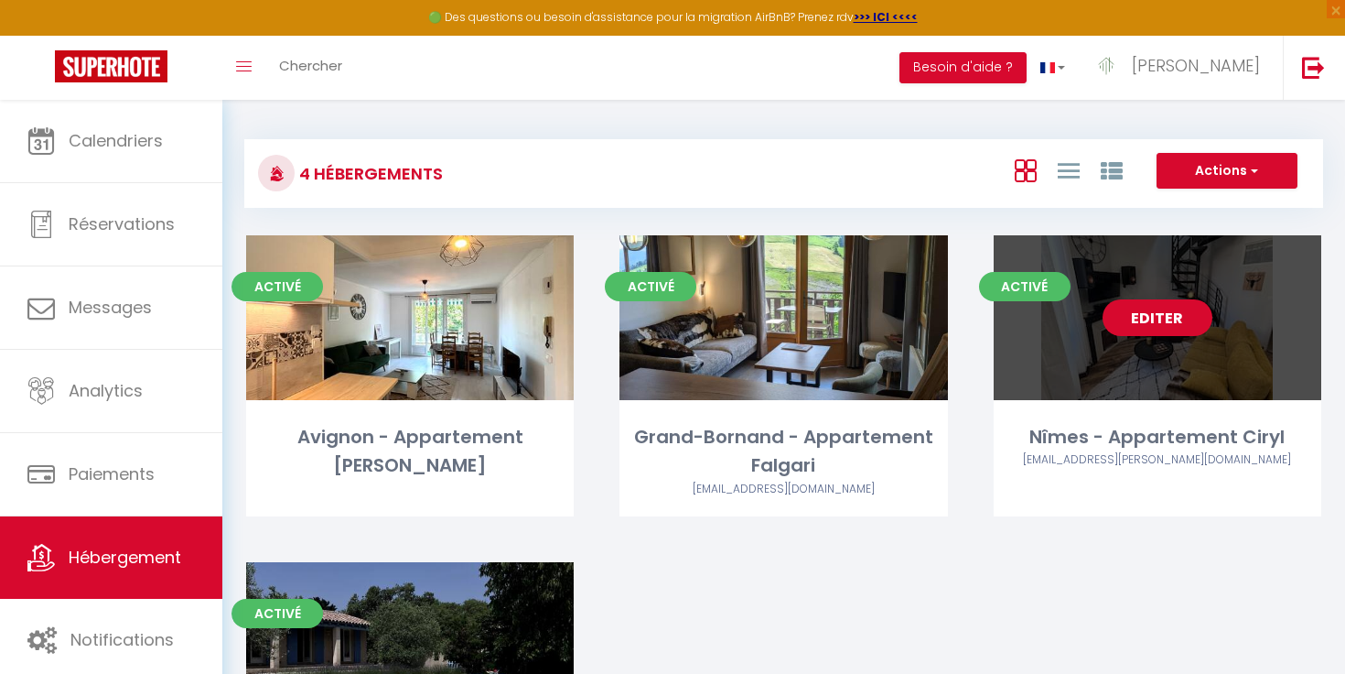
click at [1146, 328] on link "Editer" at bounding box center [1158, 317] width 110 height 37
select select "3"
select select "2"
select select "1"
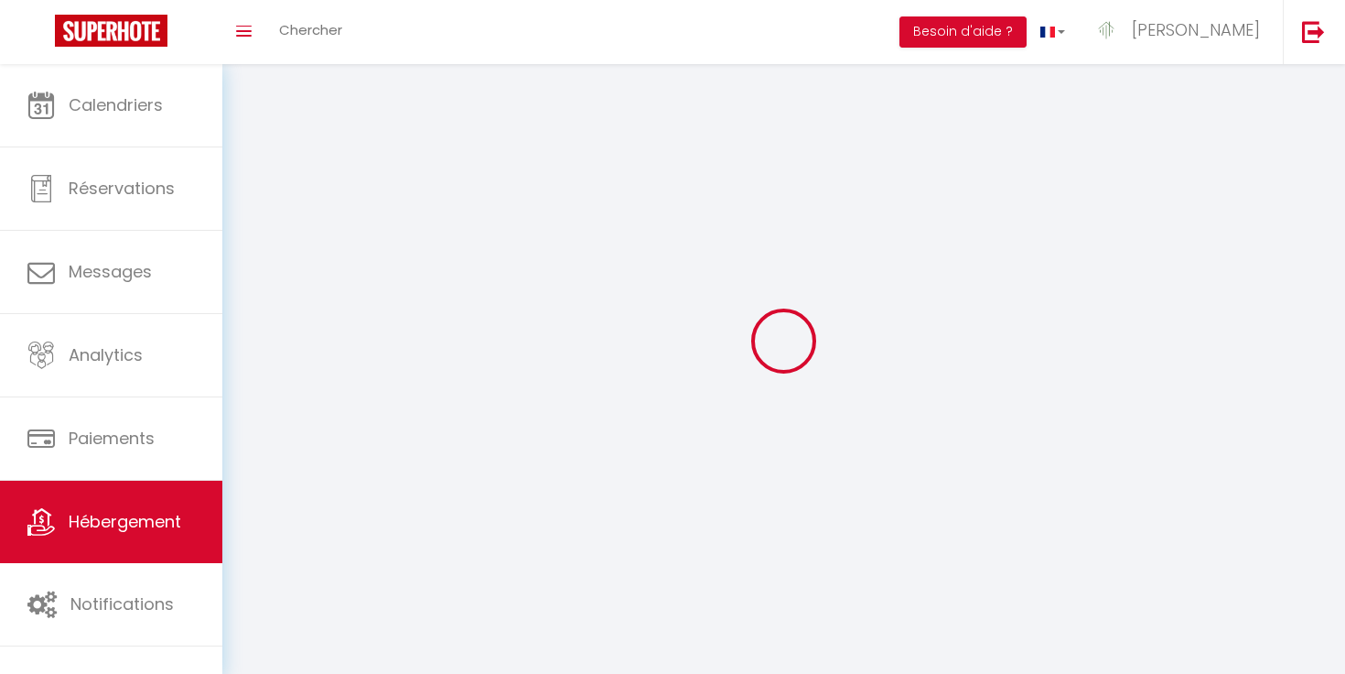
select select
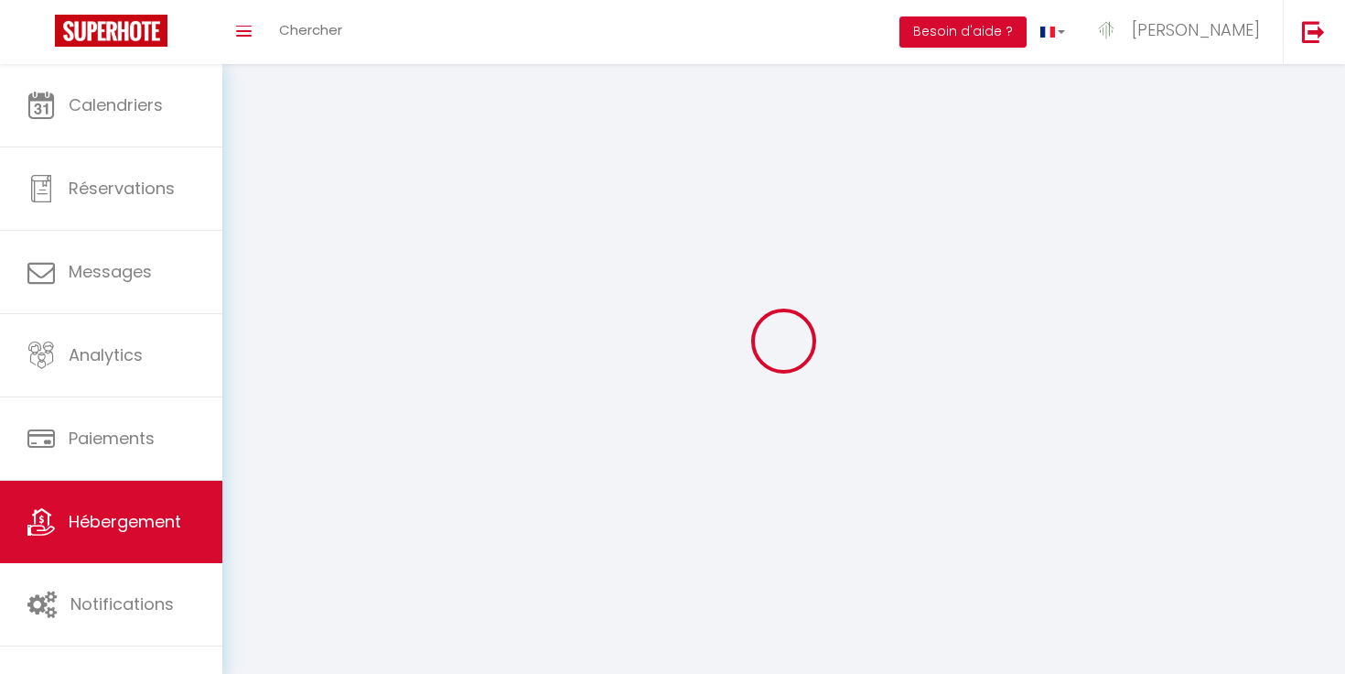
select select
checkbox input "false"
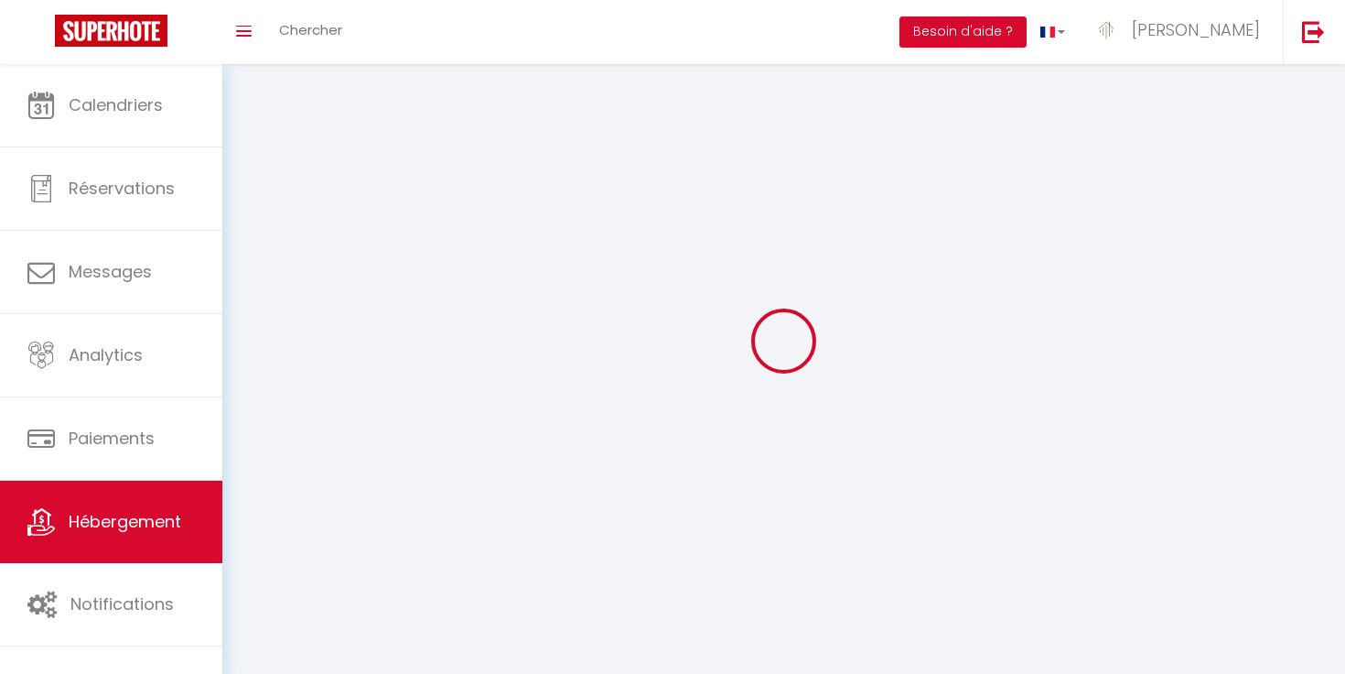
select select
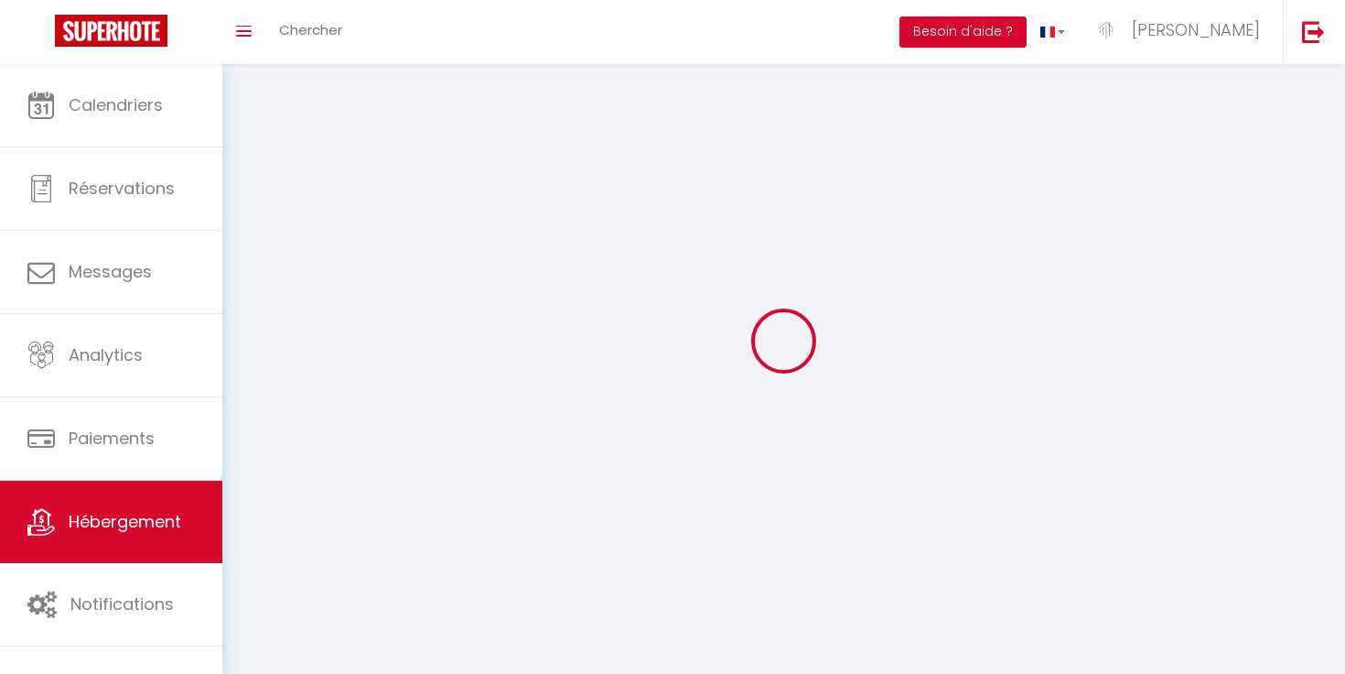
select select
checkbox input "false"
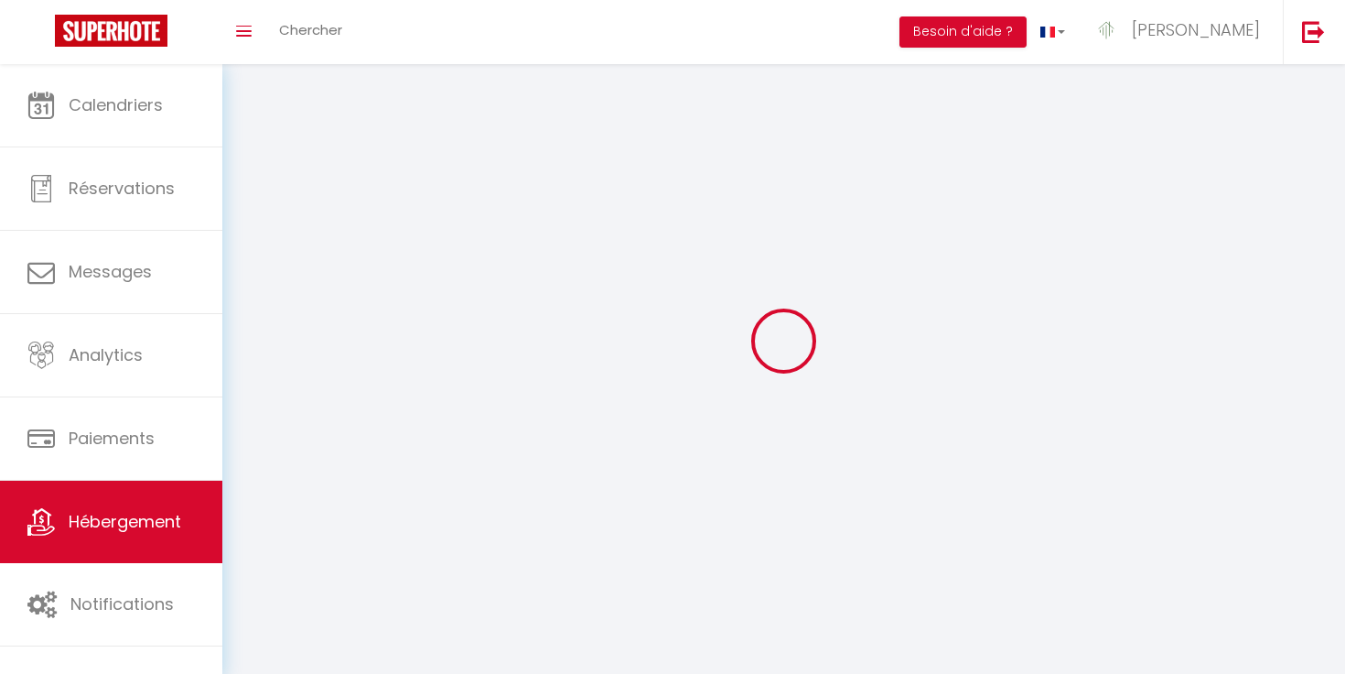
checkbox input "false"
select select
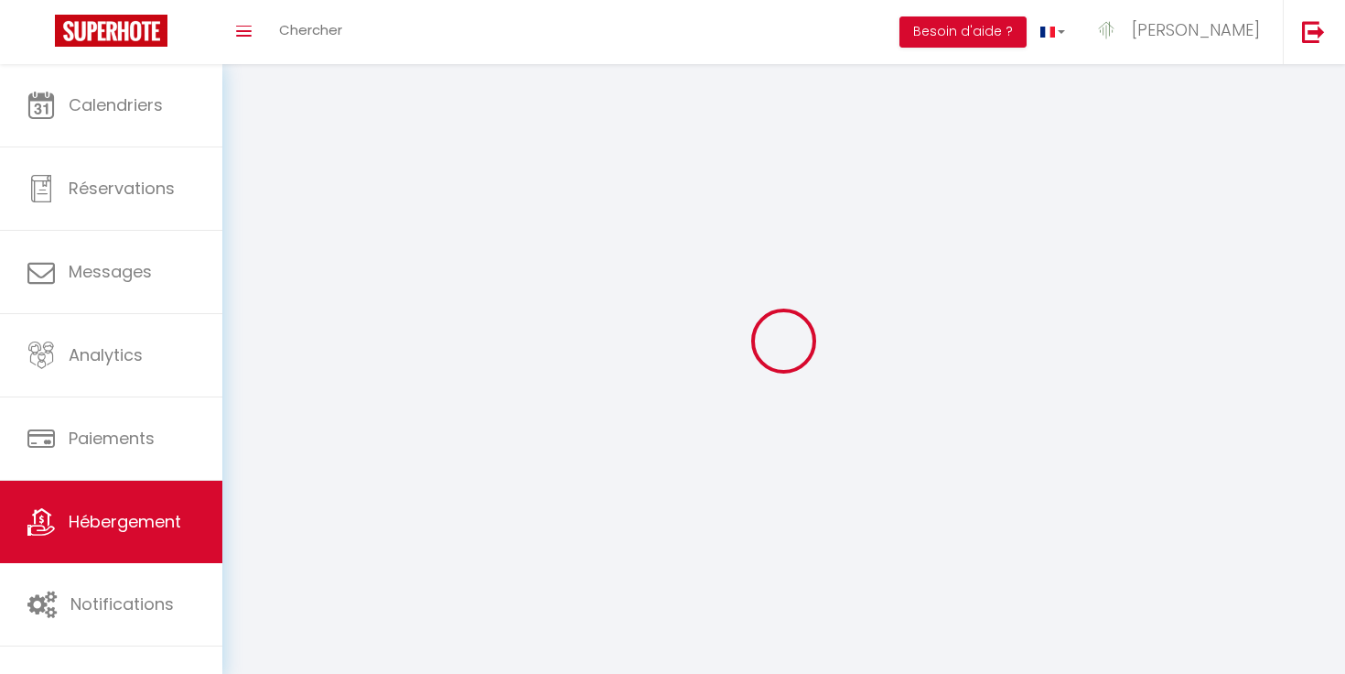
select select
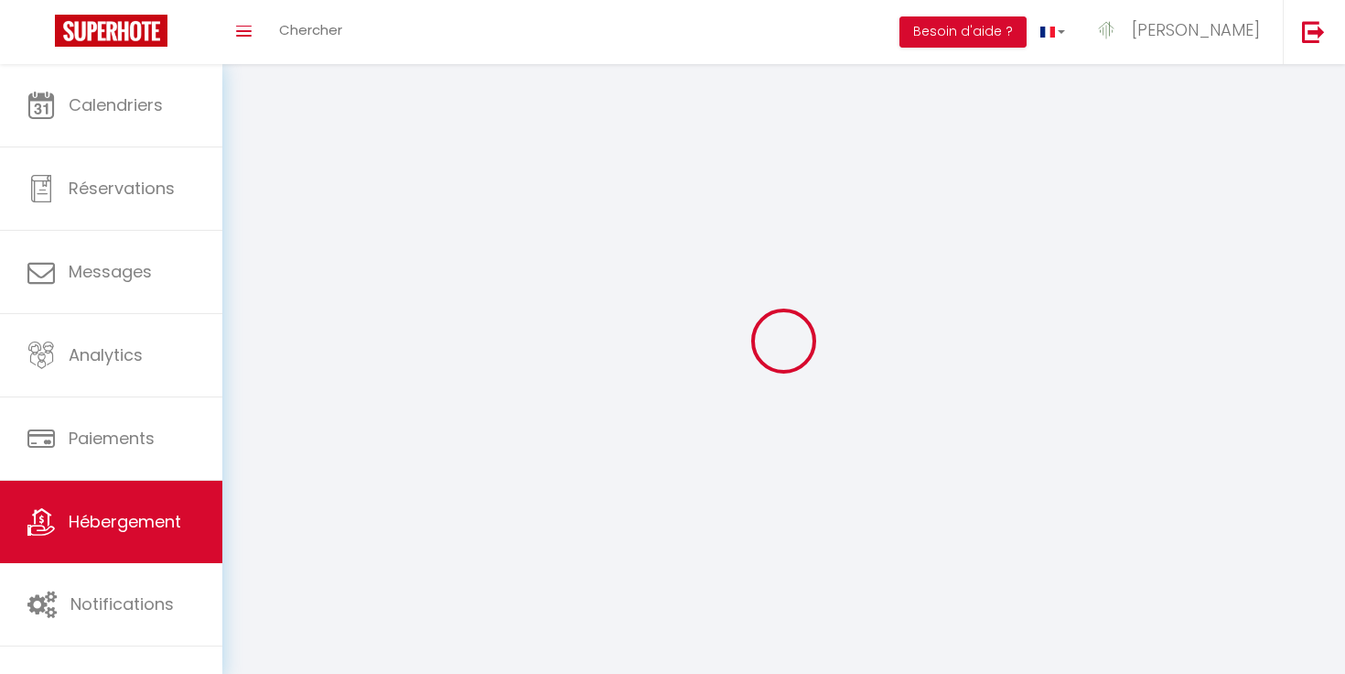
select select
checkbox input "false"
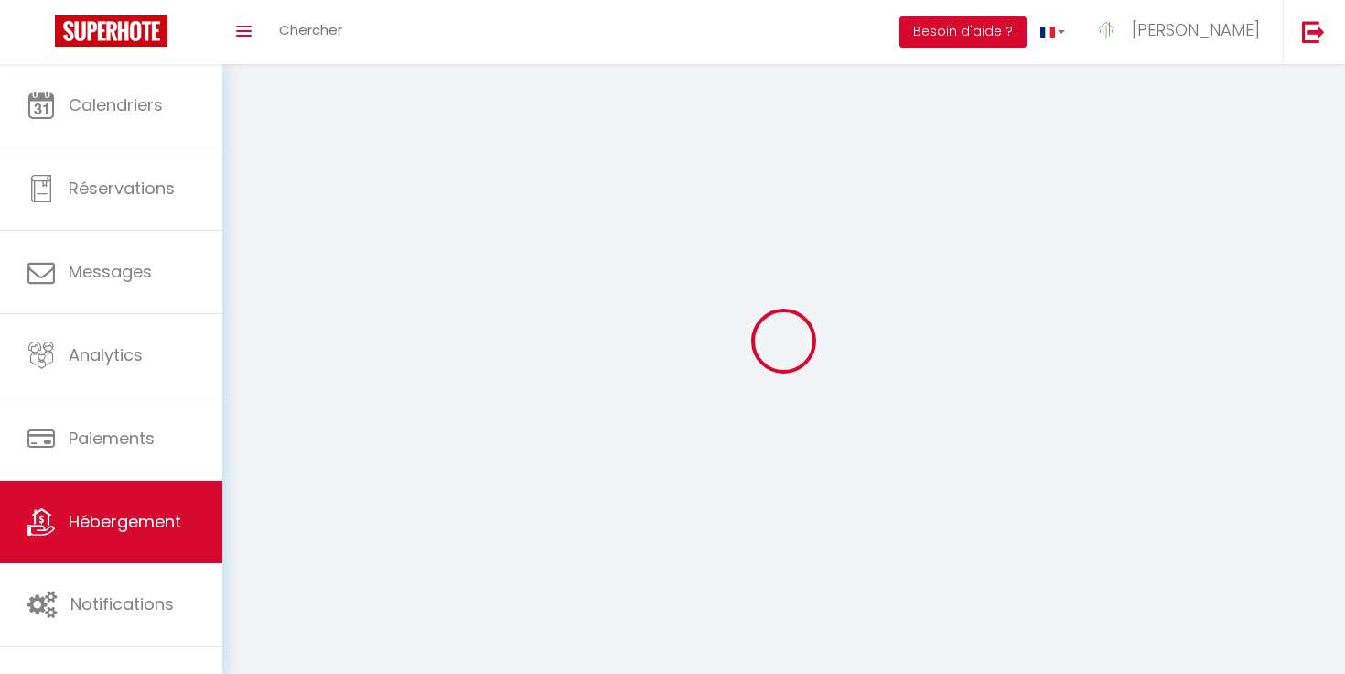
checkbox input "false"
select select
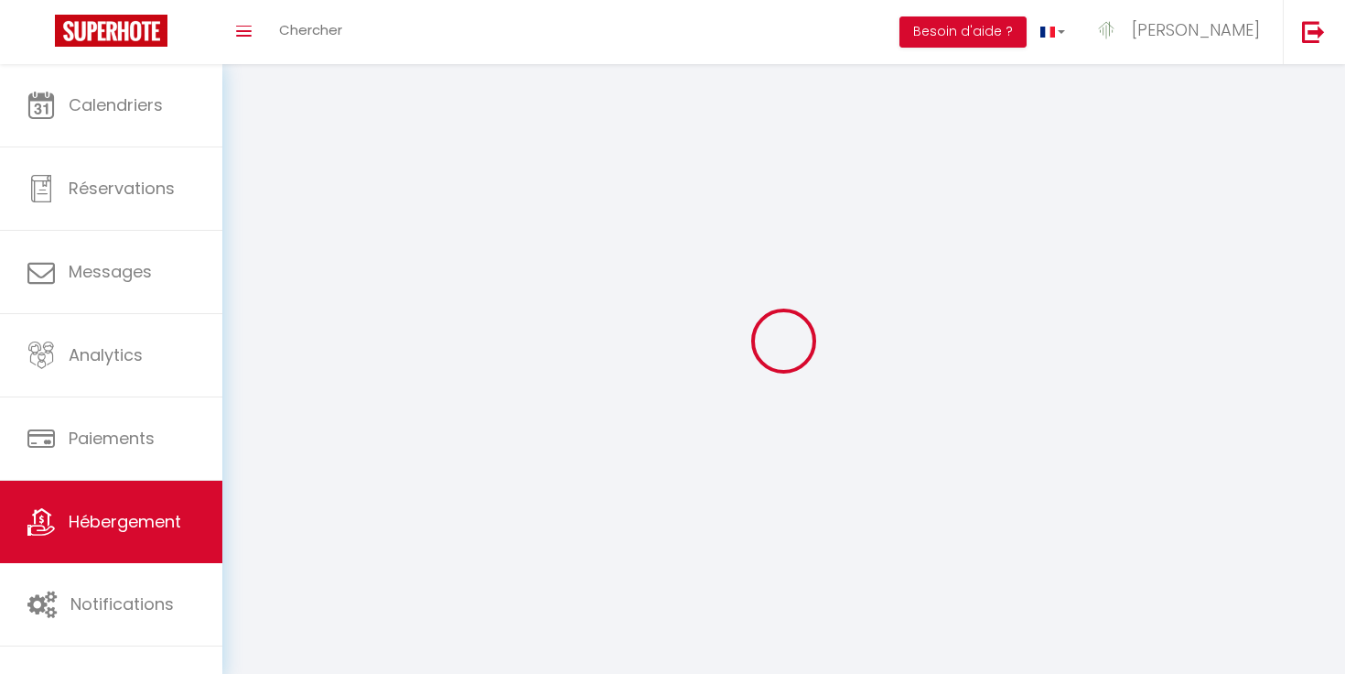
select select
checkbox input "false"
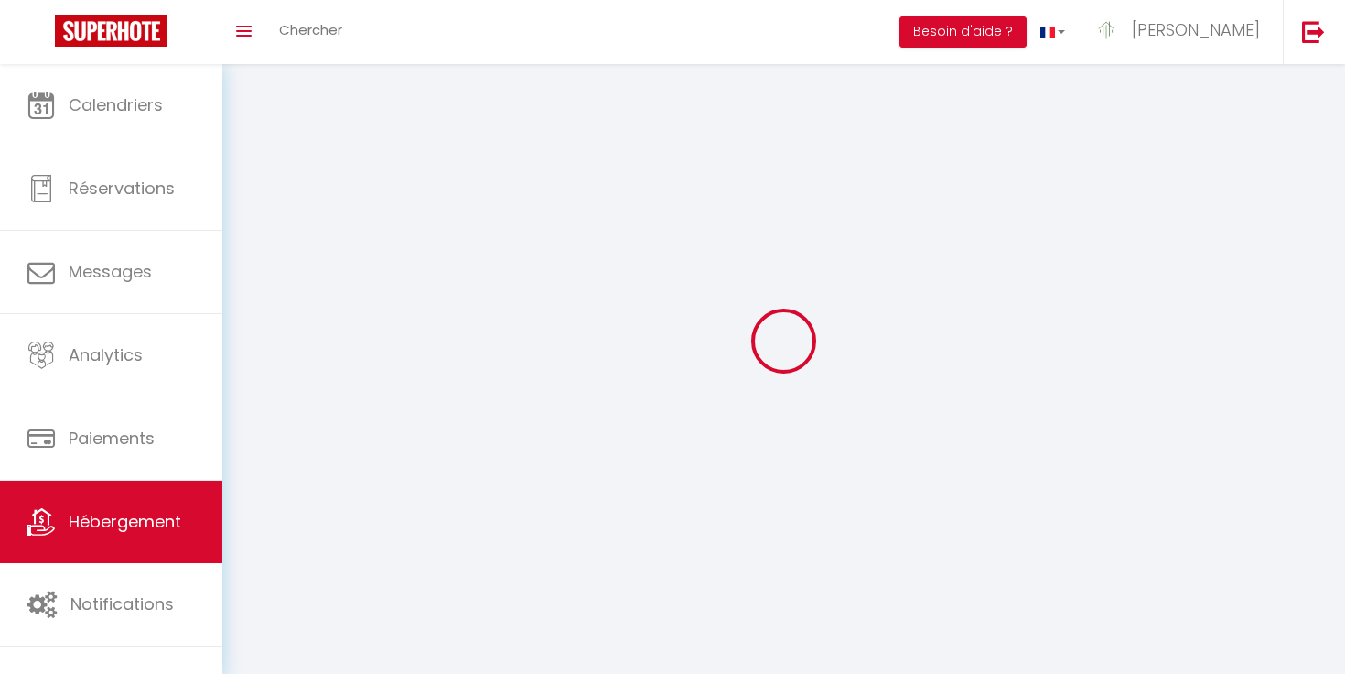
checkbox input "false"
select select
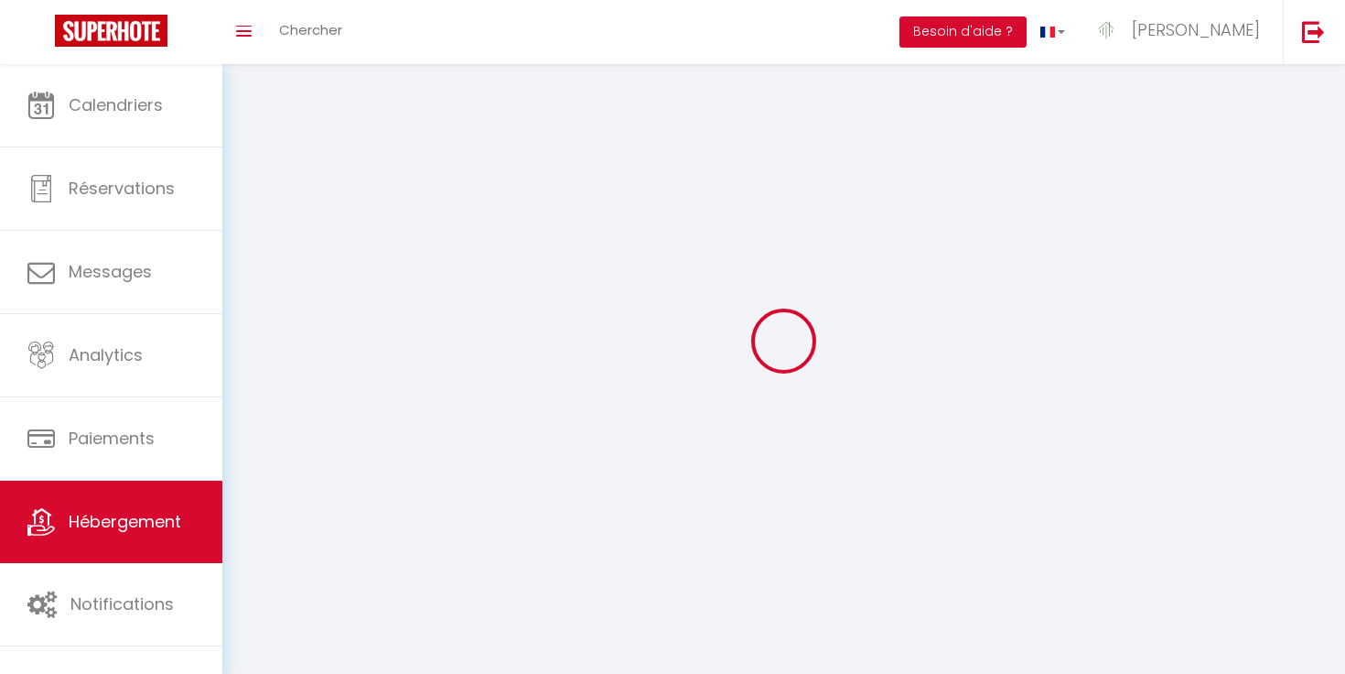
select select
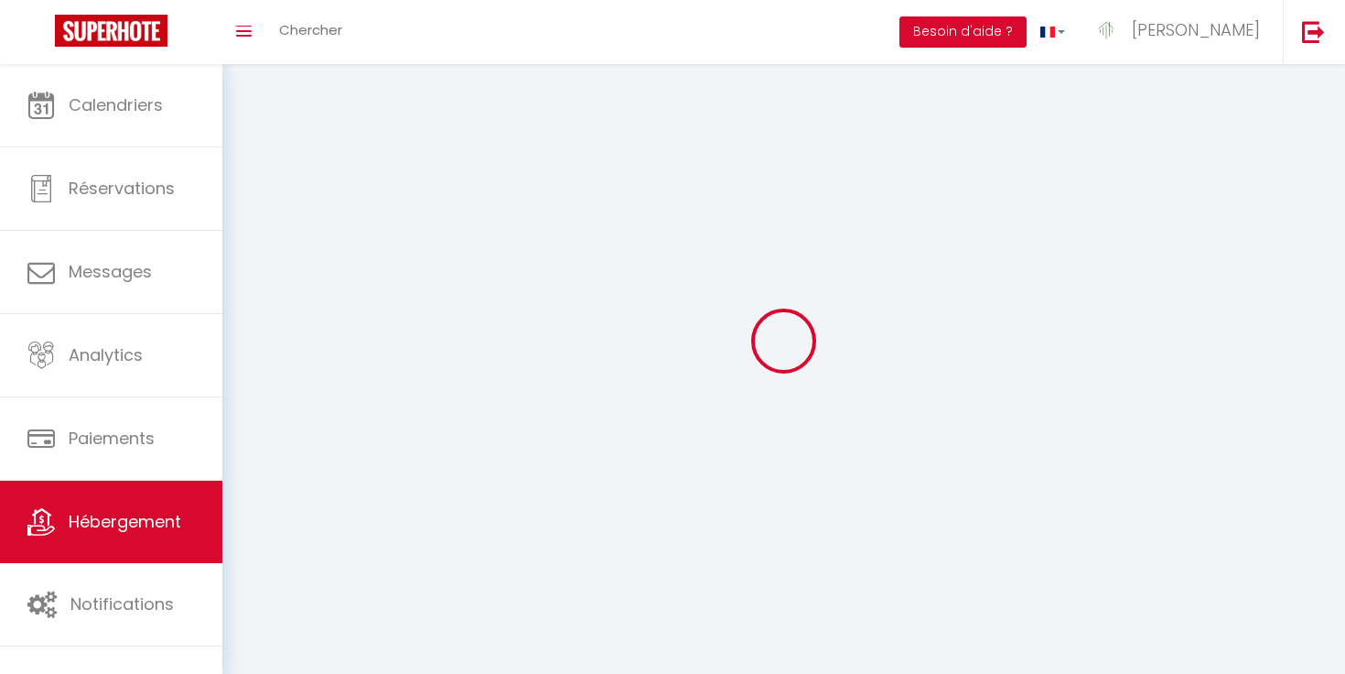
select select
checkbox input "false"
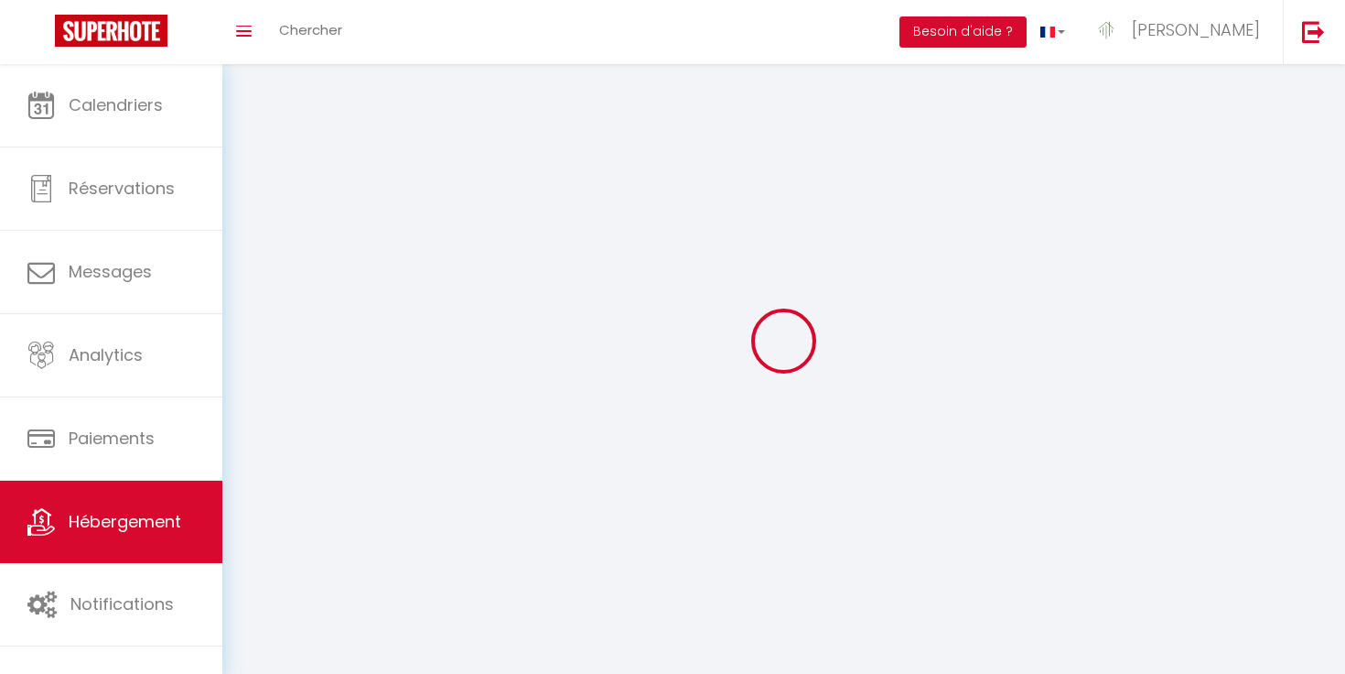
select select
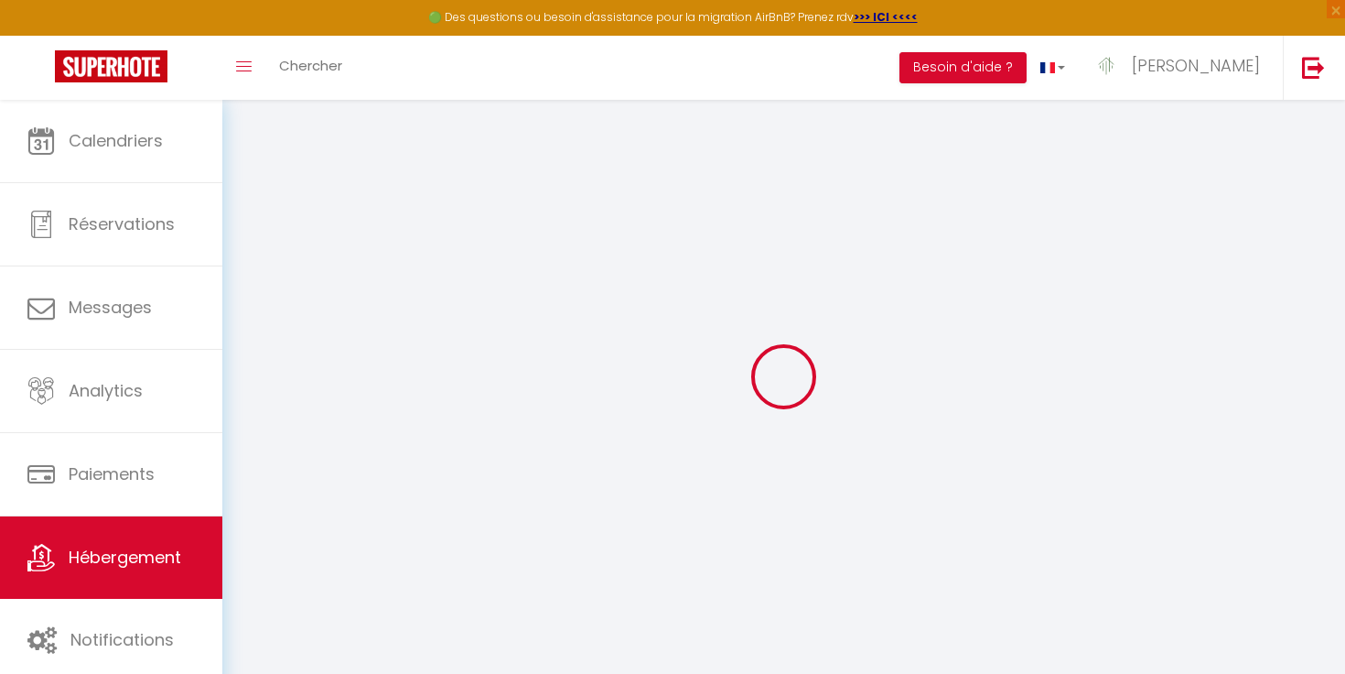
select select "+ 15 %"
select select "+ 20 %"
select select
checkbox input "false"
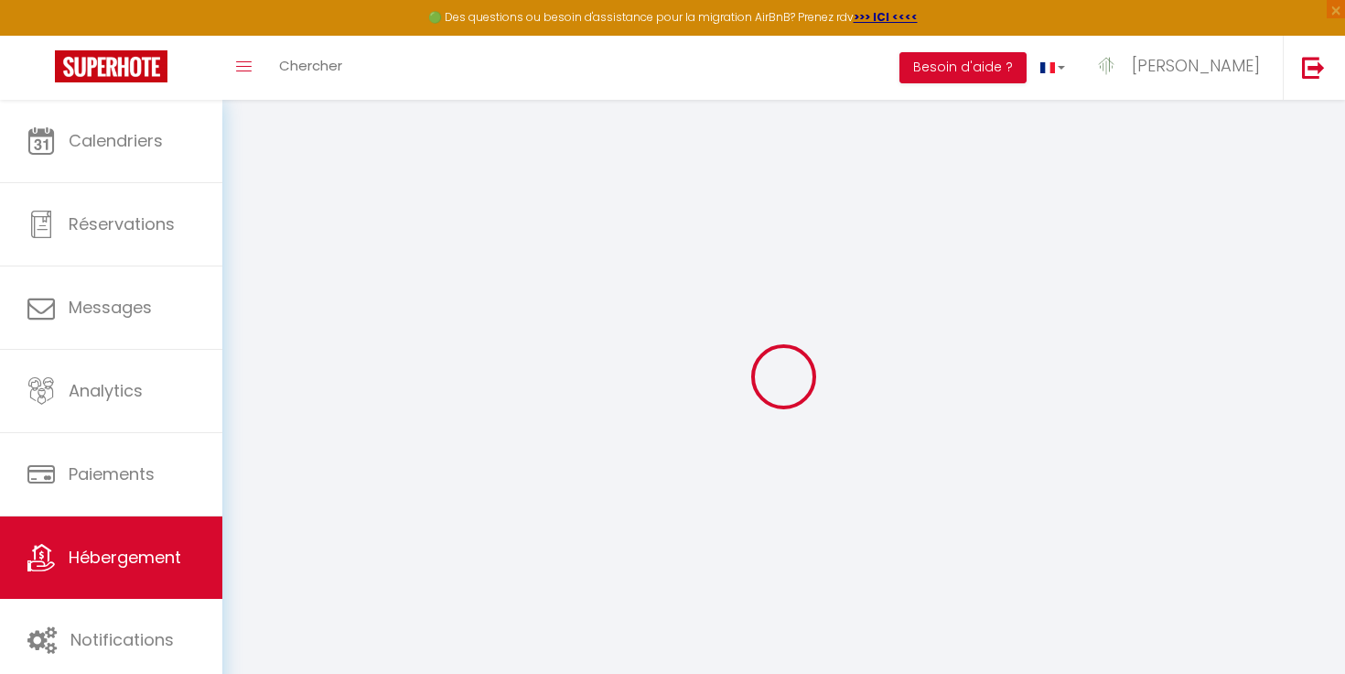
checkbox input "false"
select select
checkbox input "false"
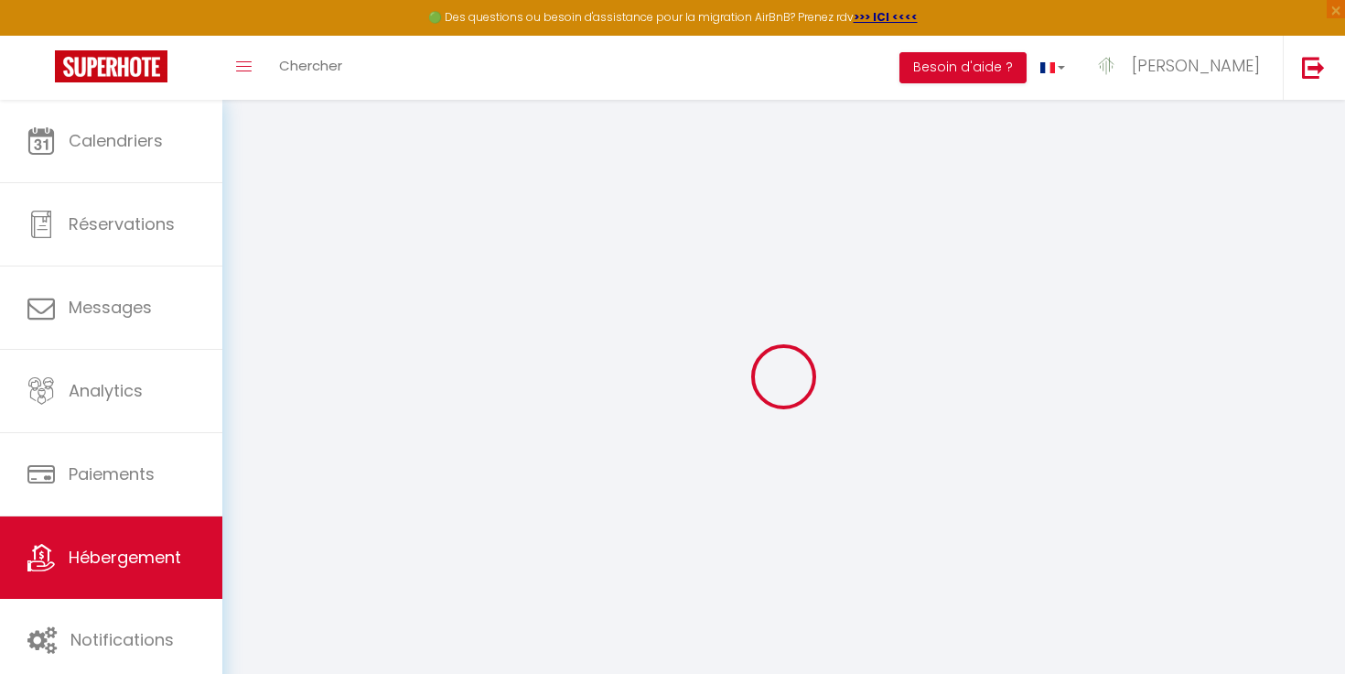
checkbox input "false"
select select "EUR"
select select
select select "16105-1491226470942069062"
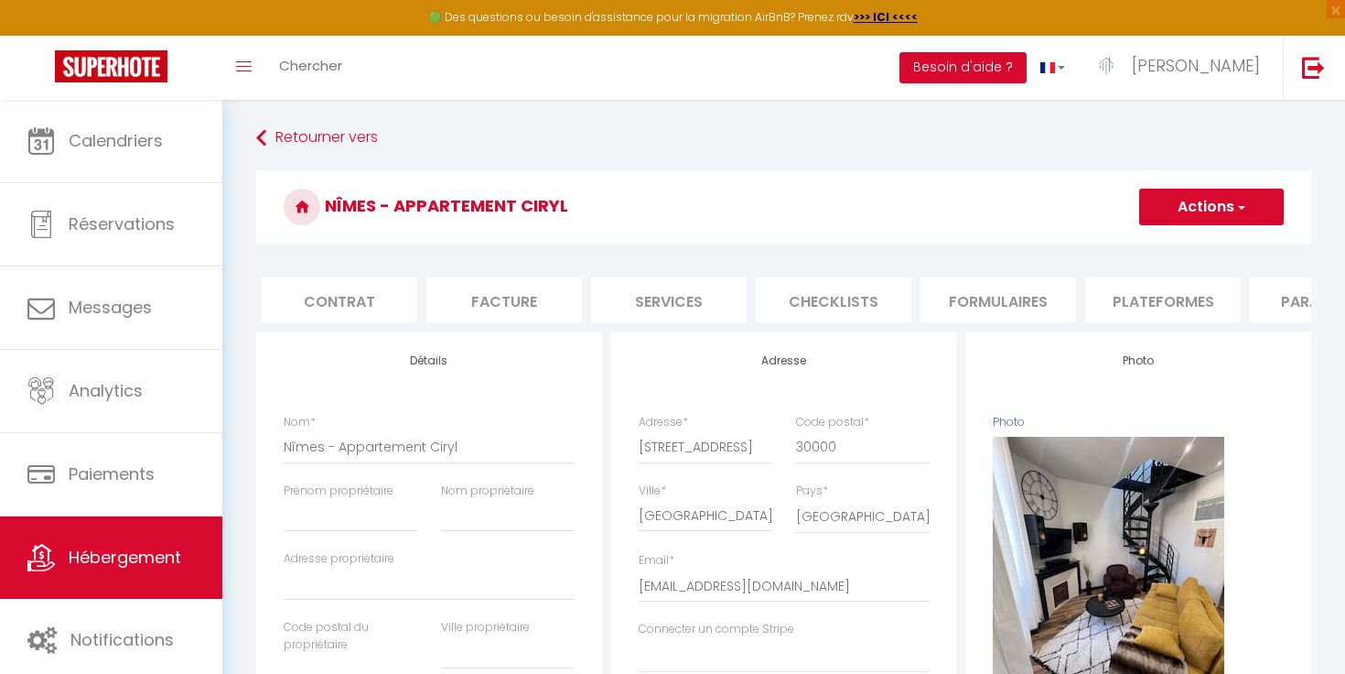
scroll to position [0, 592]
click at [739, 285] on li "Plateformes" at bounding box center [731, 299] width 156 height 45
select select
